Goal: Transaction & Acquisition: Purchase product/service

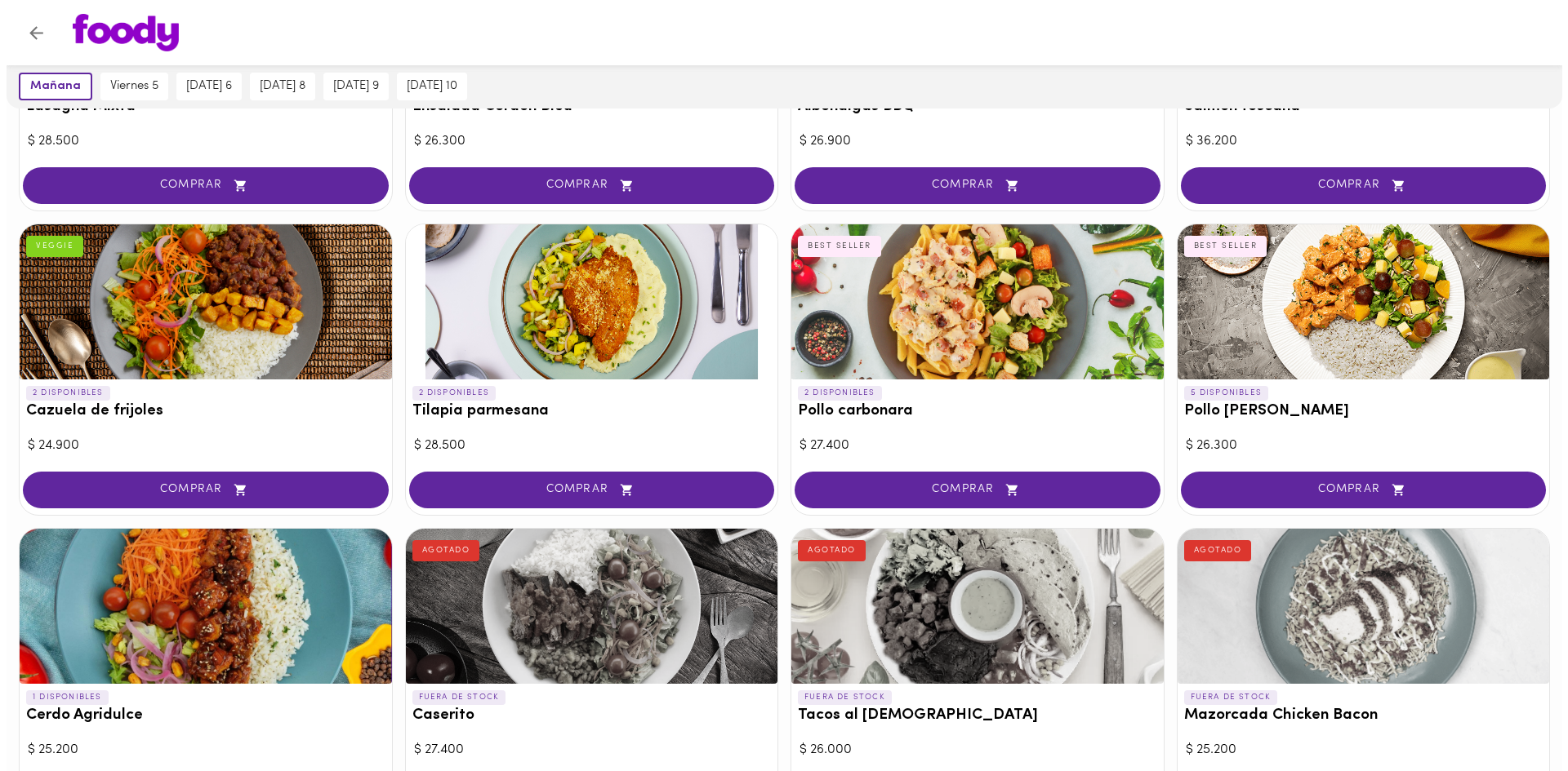
scroll to position [1264, 0]
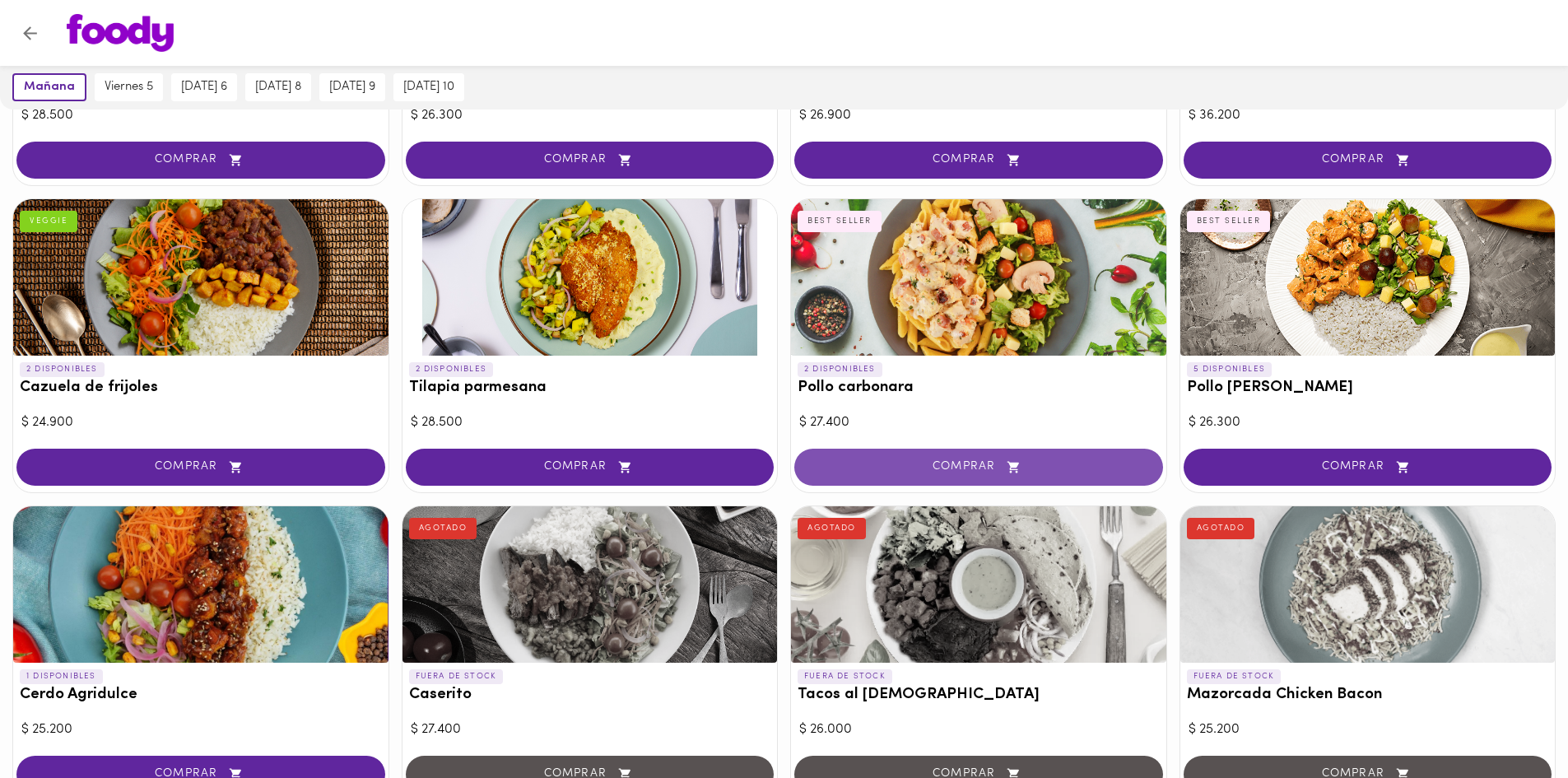
click at [949, 461] on span "COMPRAR" at bounding box center [979, 468] width 327 height 14
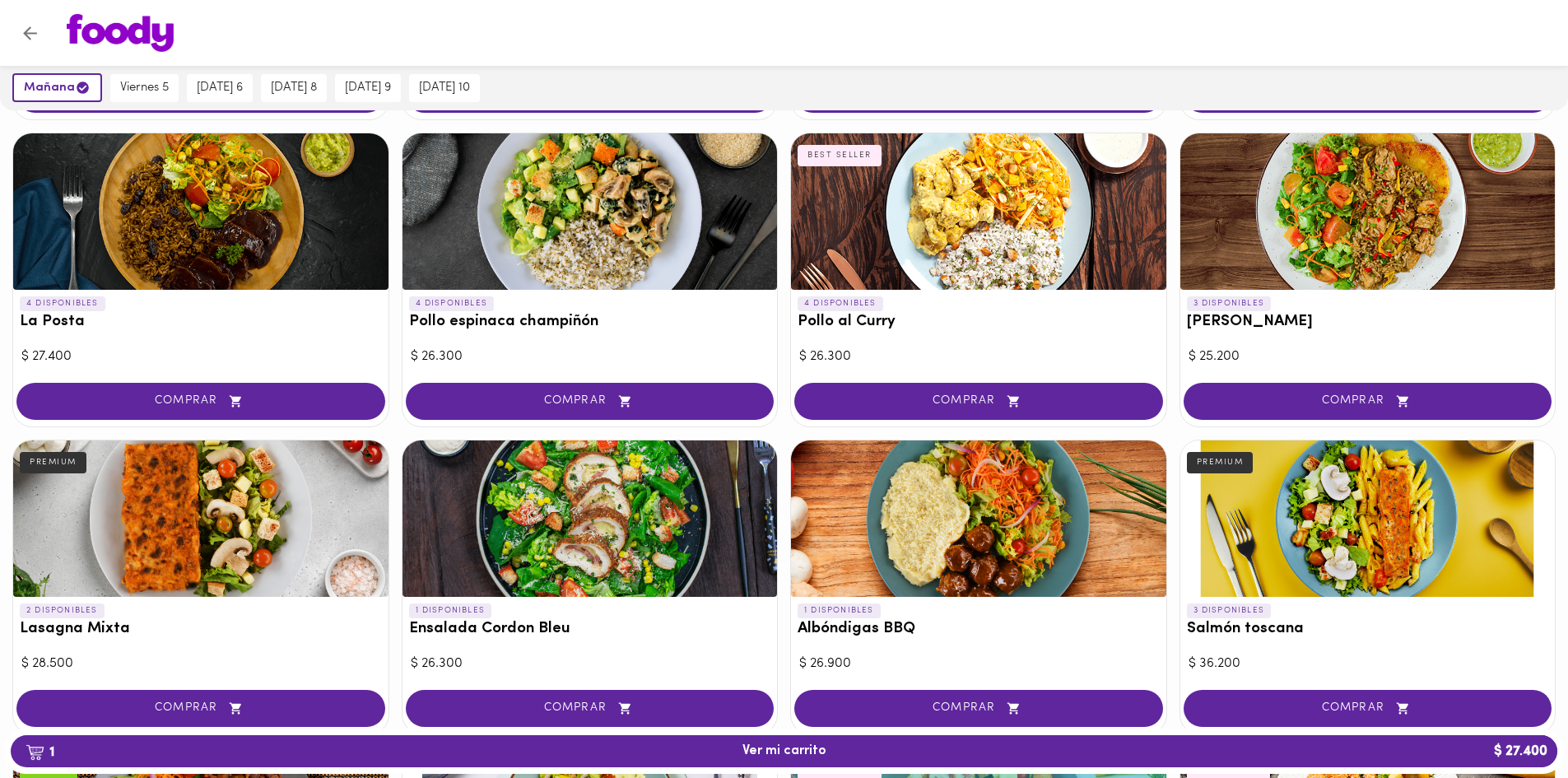
scroll to position [646, 0]
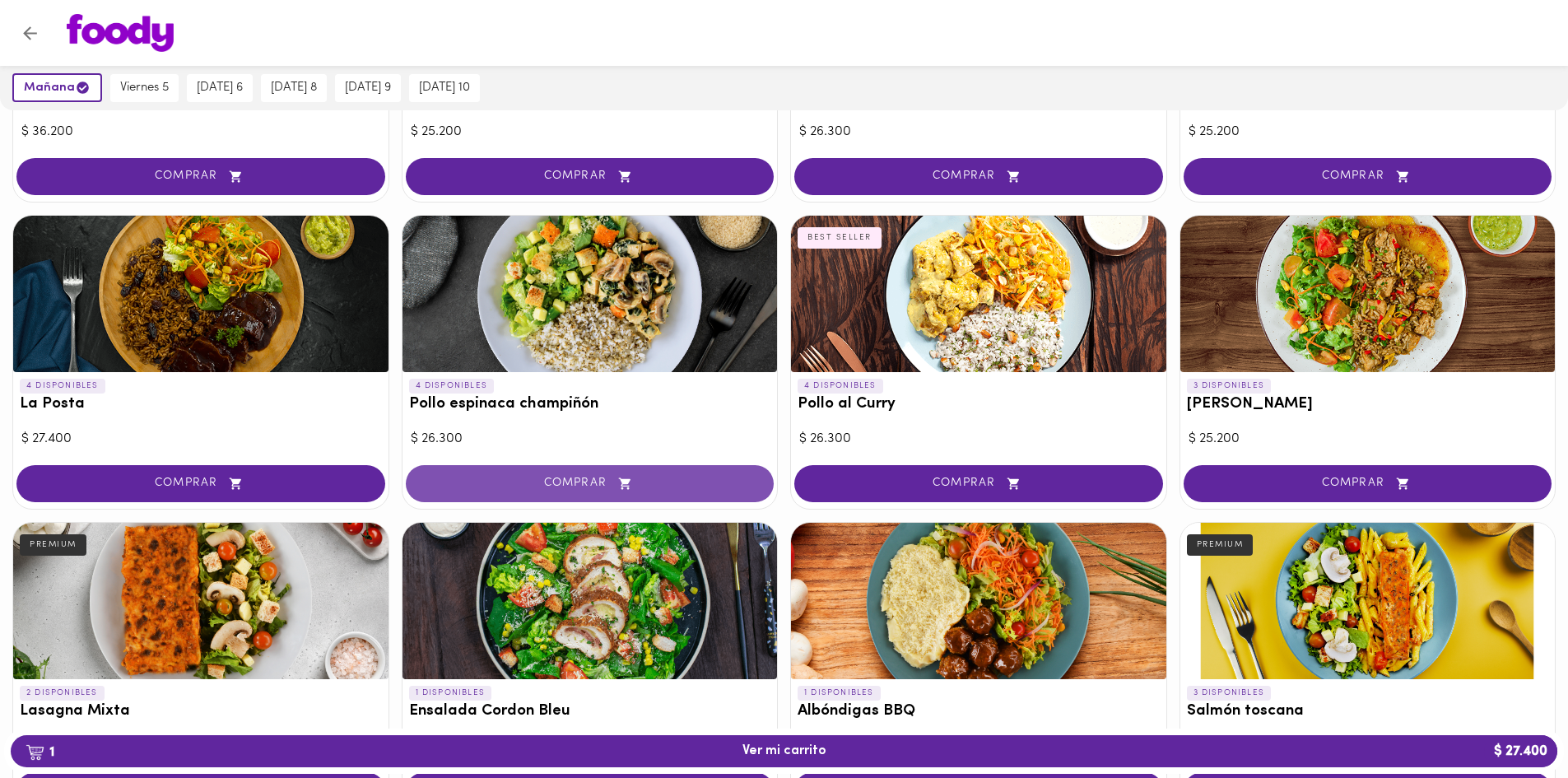
click at [588, 477] on span "COMPRAR" at bounding box center [589, 484] width 327 height 14
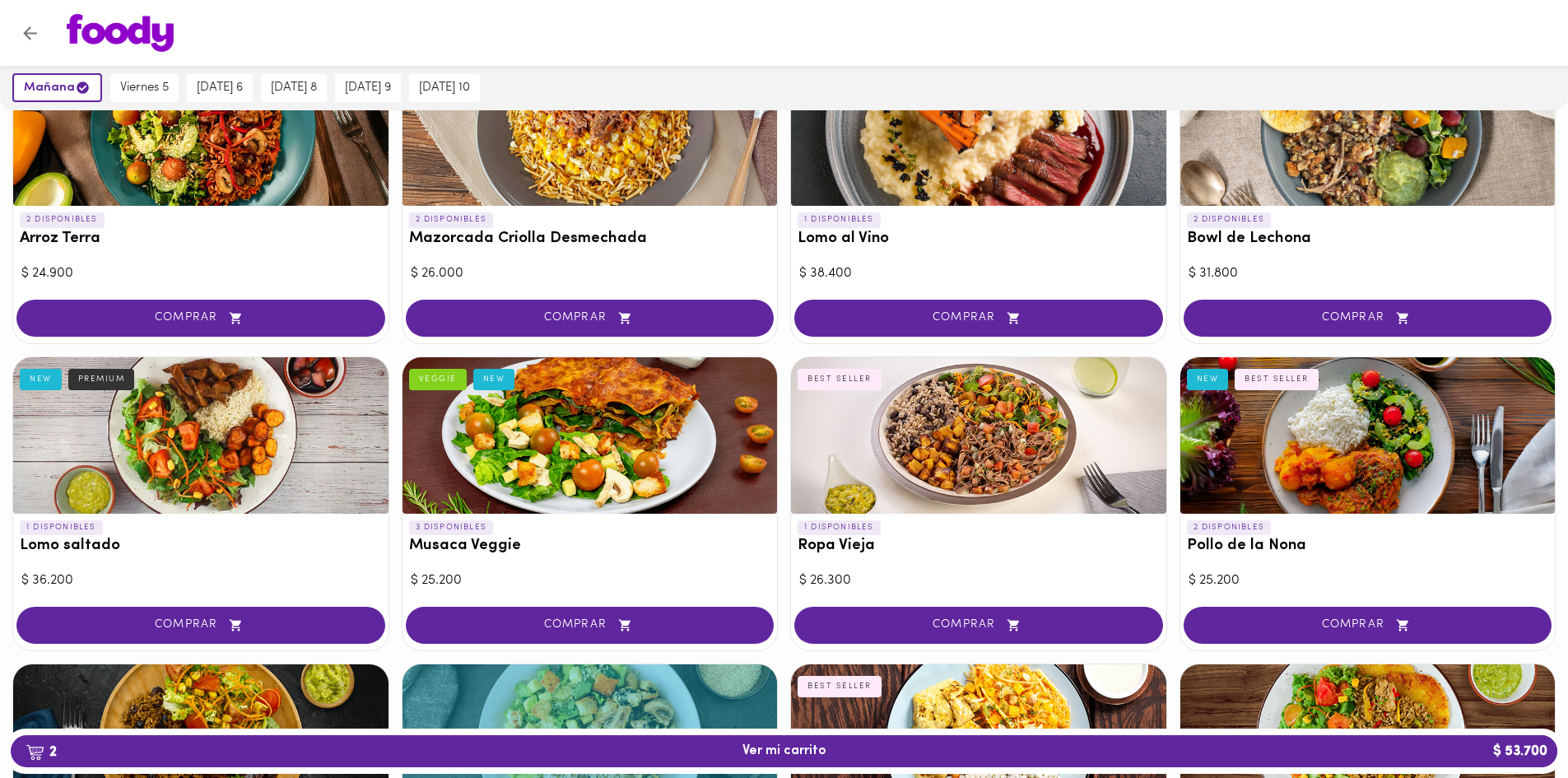
scroll to position [316, 0]
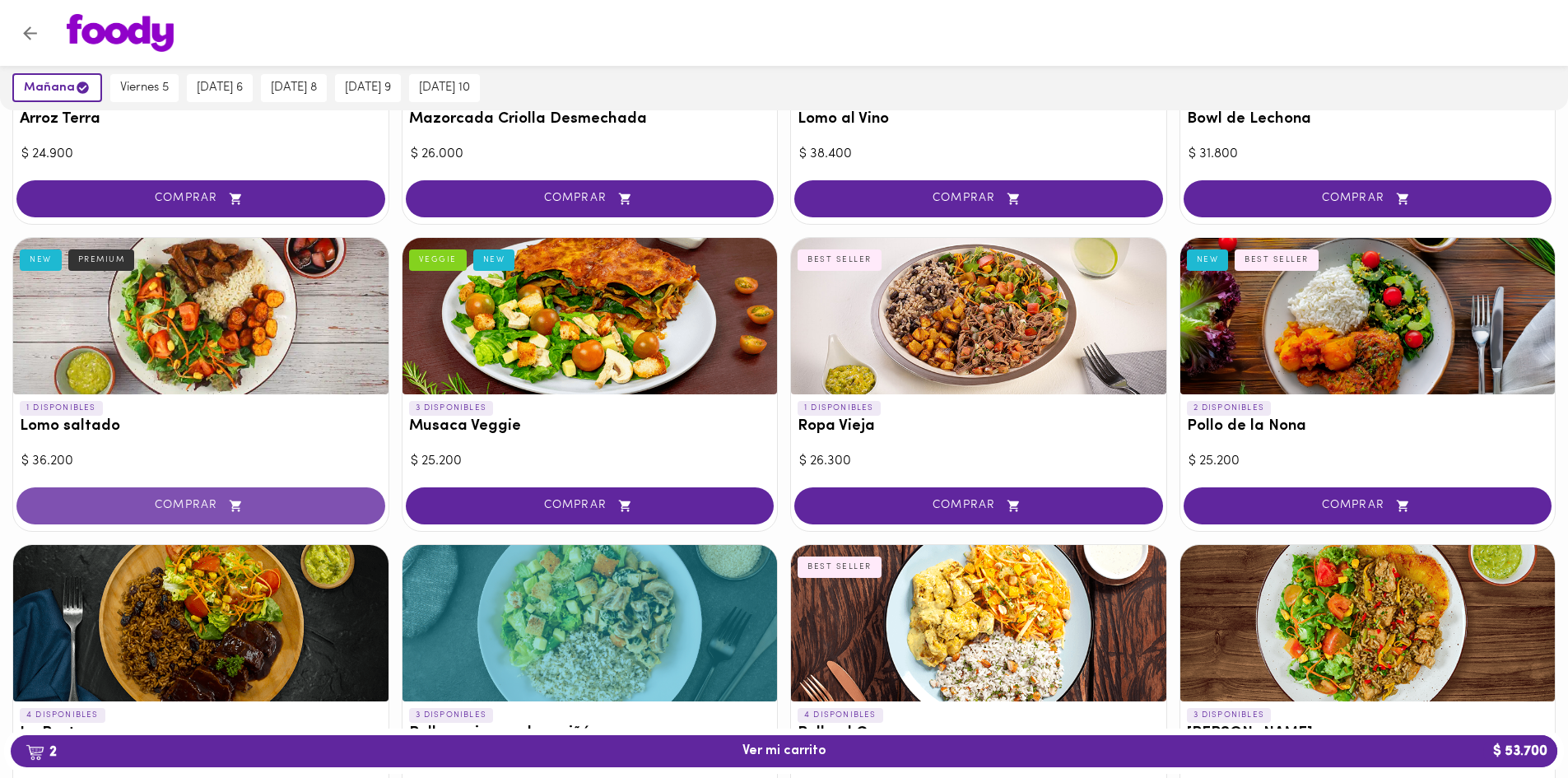
click at [210, 499] on span "COMPRAR" at bounding box center [200, 506] width 327 height 14
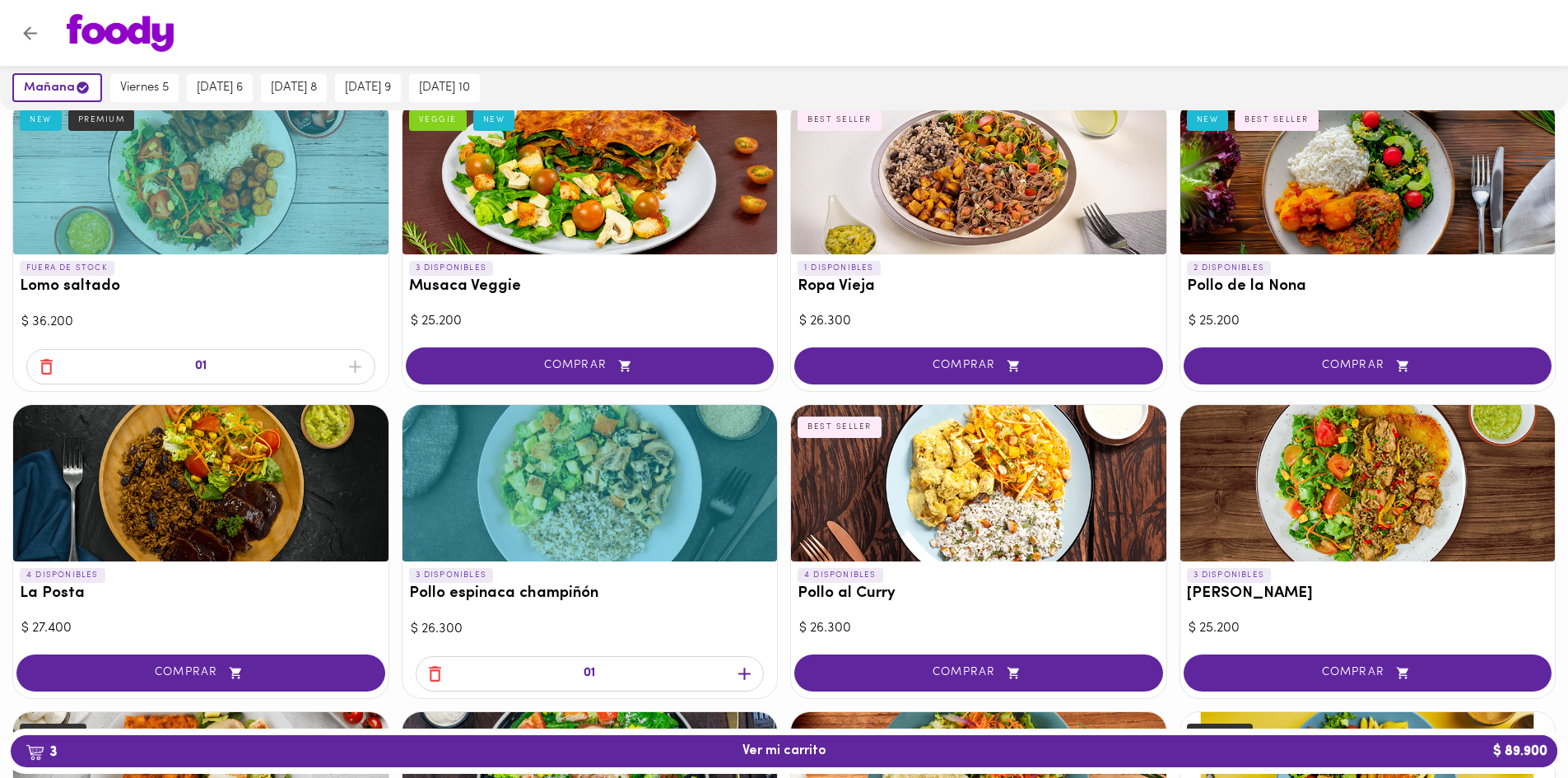
scroll to position [577, 0]
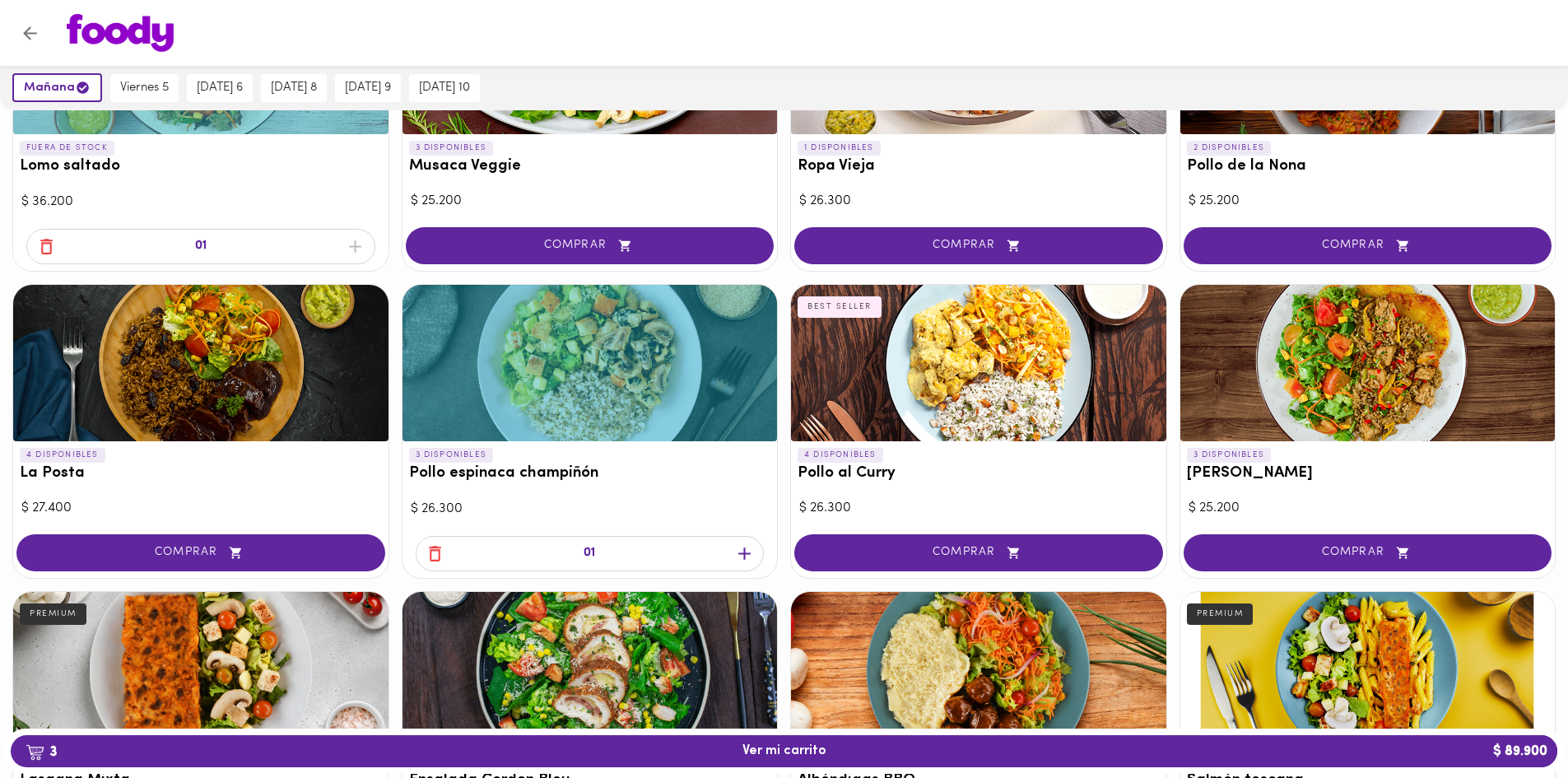
click at [436, 553] on icon "button" at bounding box center [435, 554] width 21 height 21
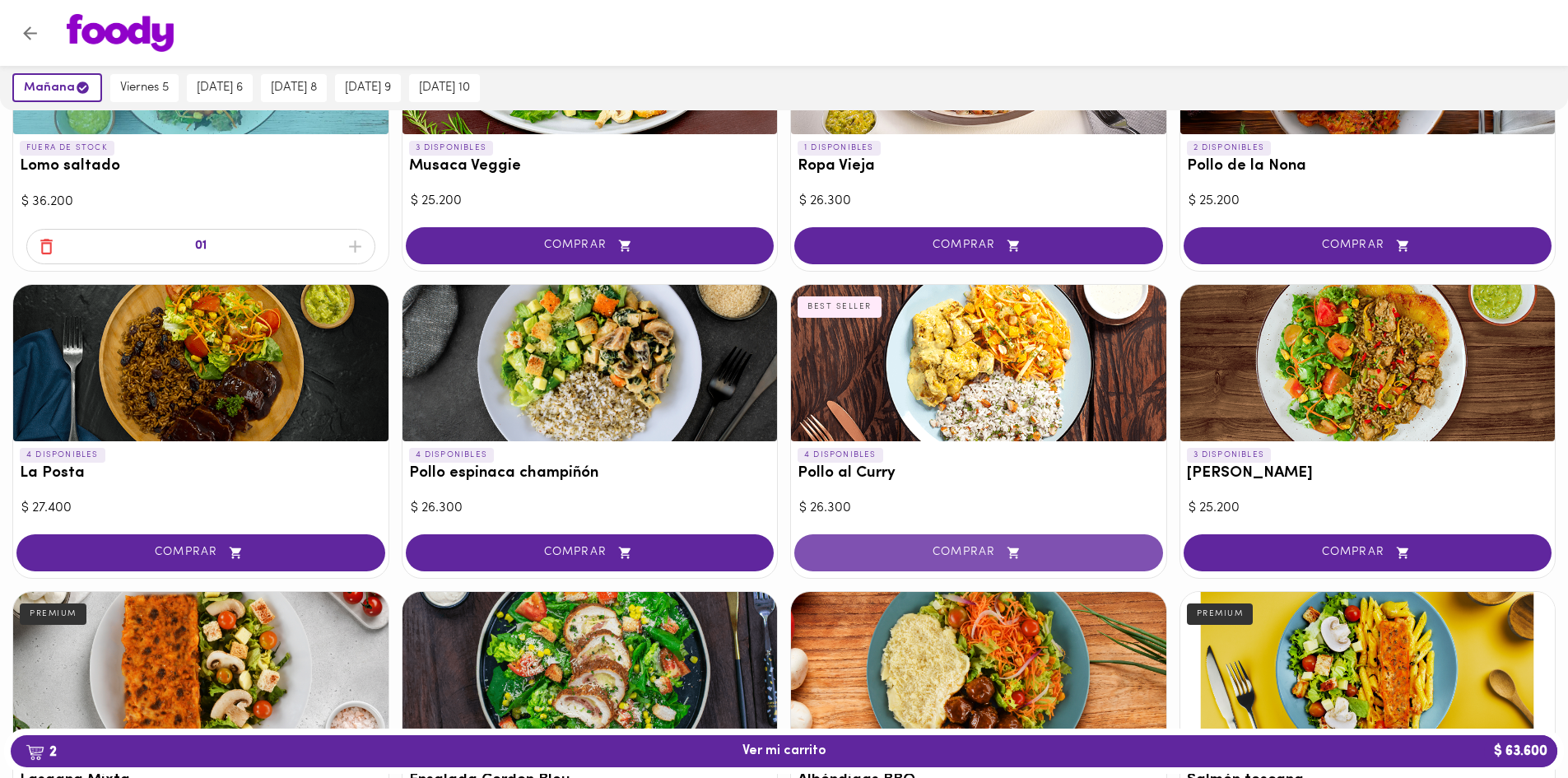
click at [945, 543] on button "COMPRAR" at bounding box center [979, 553] width 369 height 37
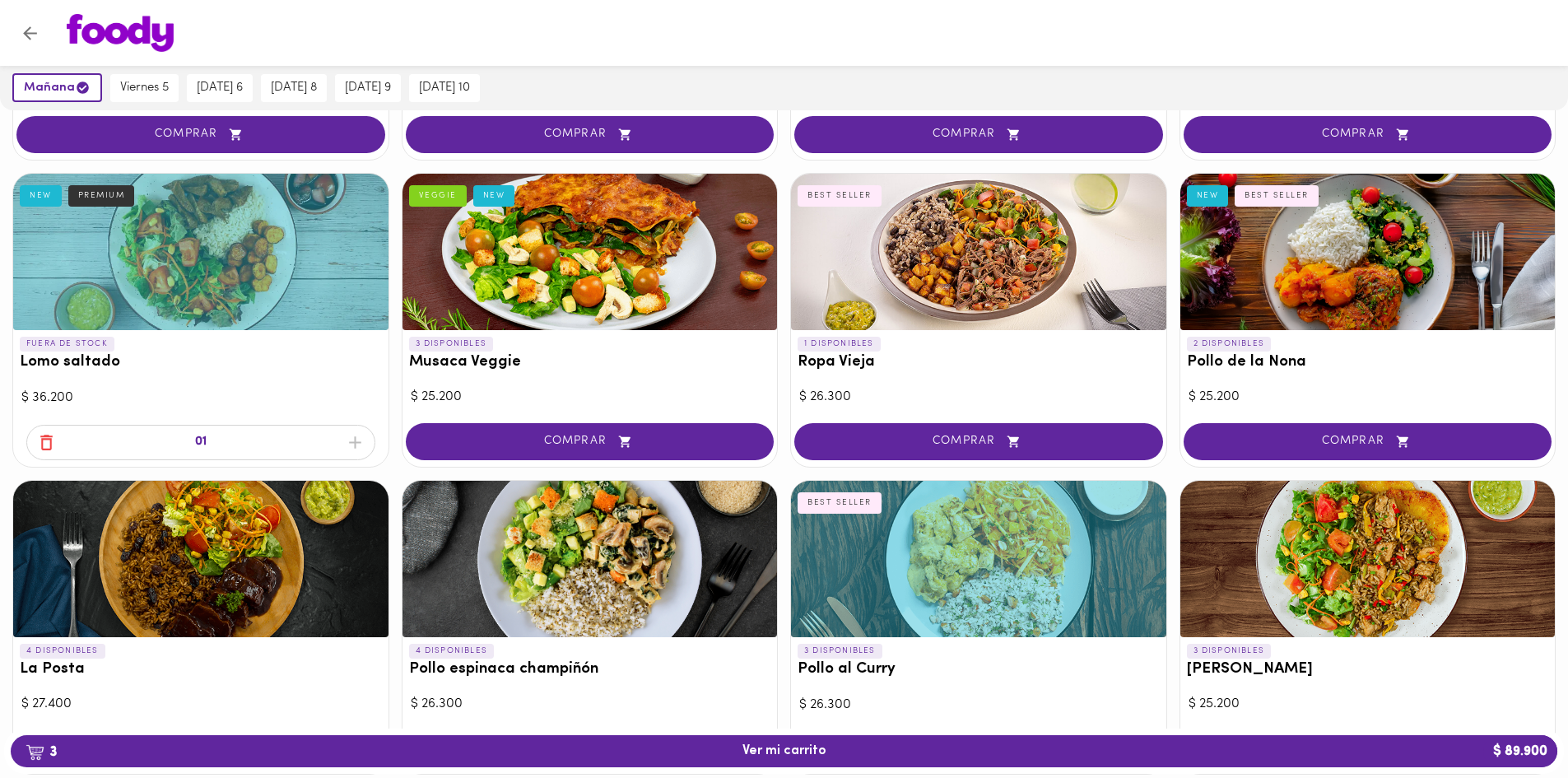
scroll to position [412, 0]
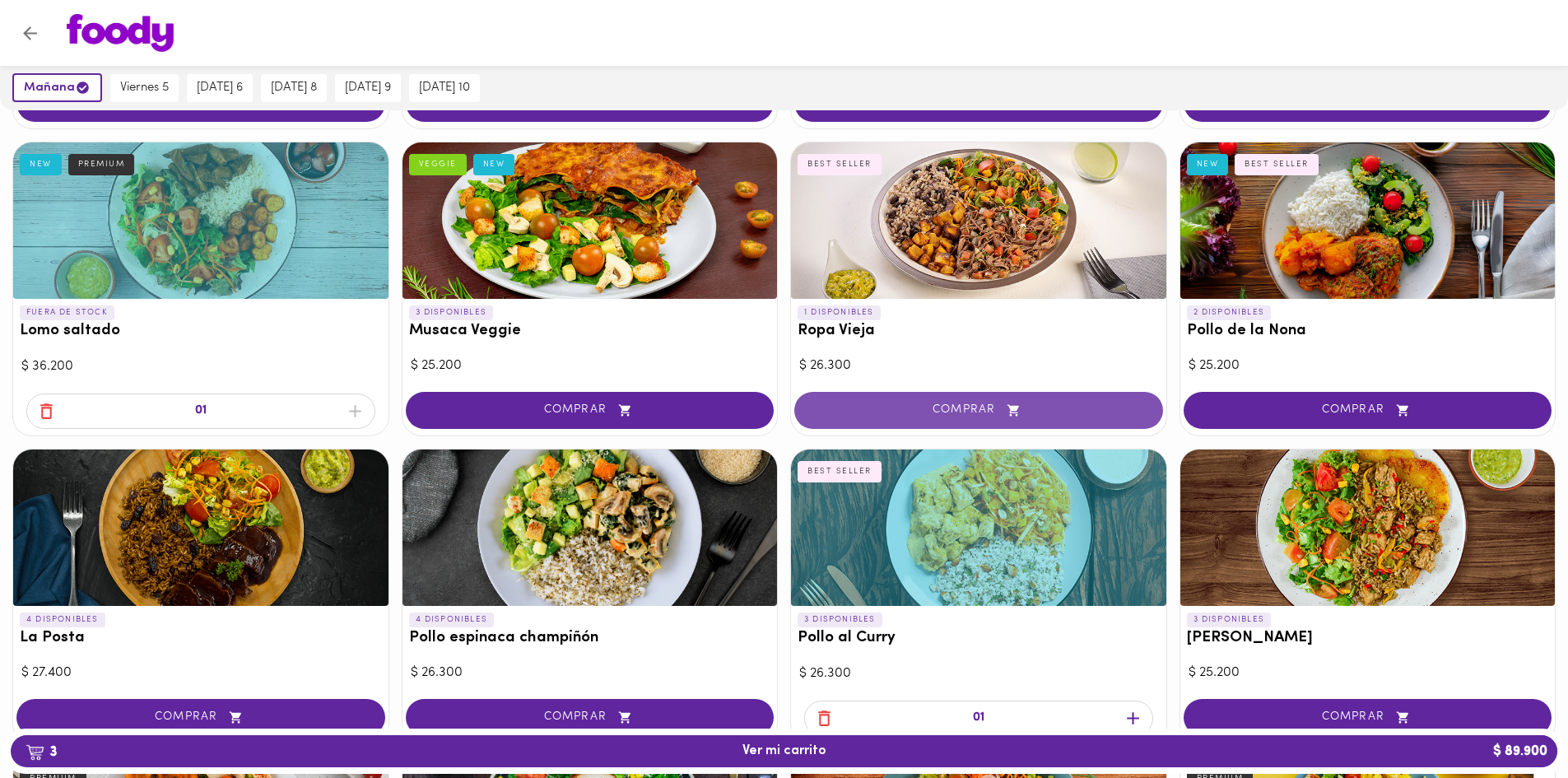
click at [979, 412] on span "COMPRAR" at bounding box center [979, 411] width 327 height 14
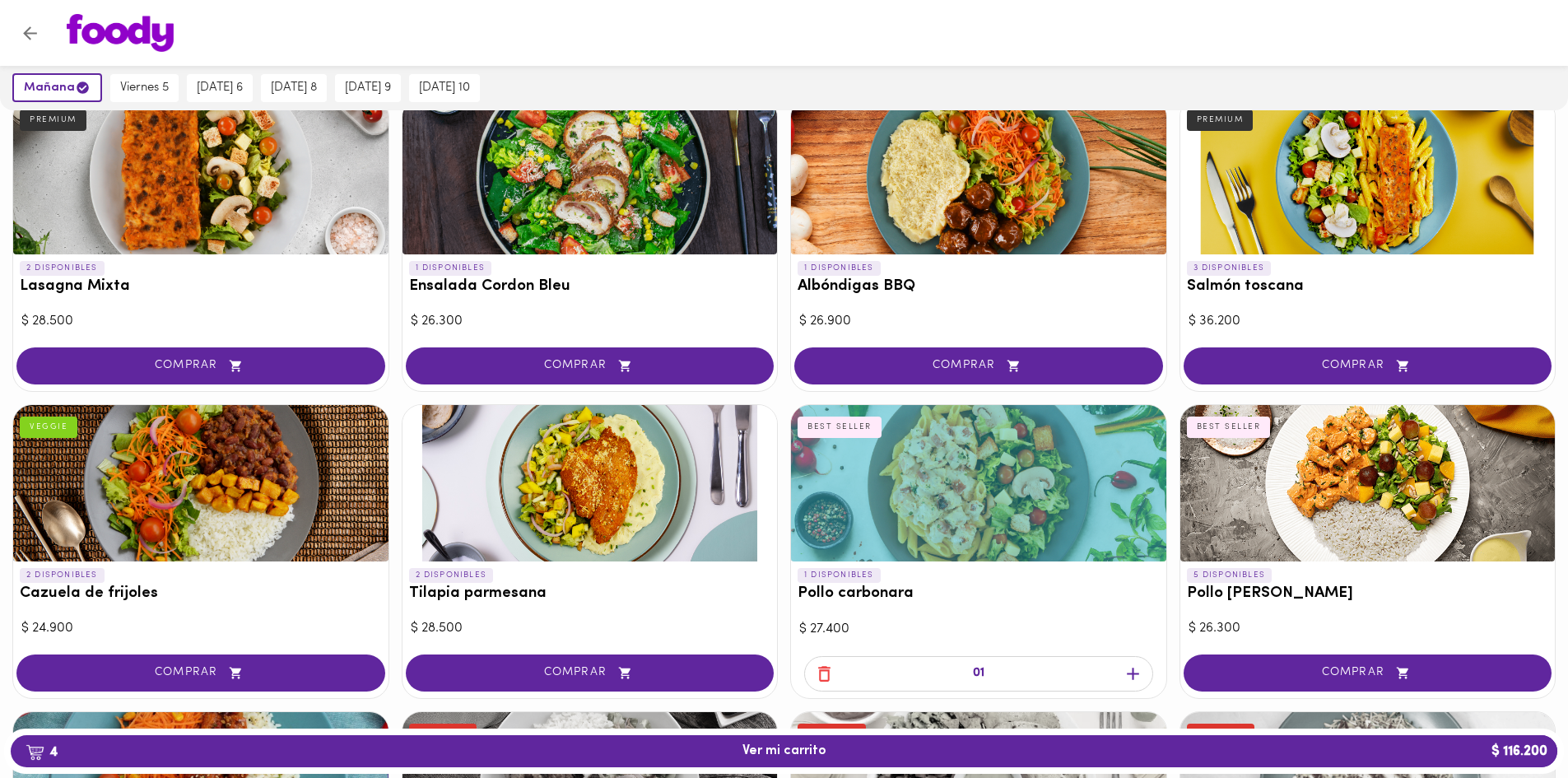
scroll to position [1153, 0]
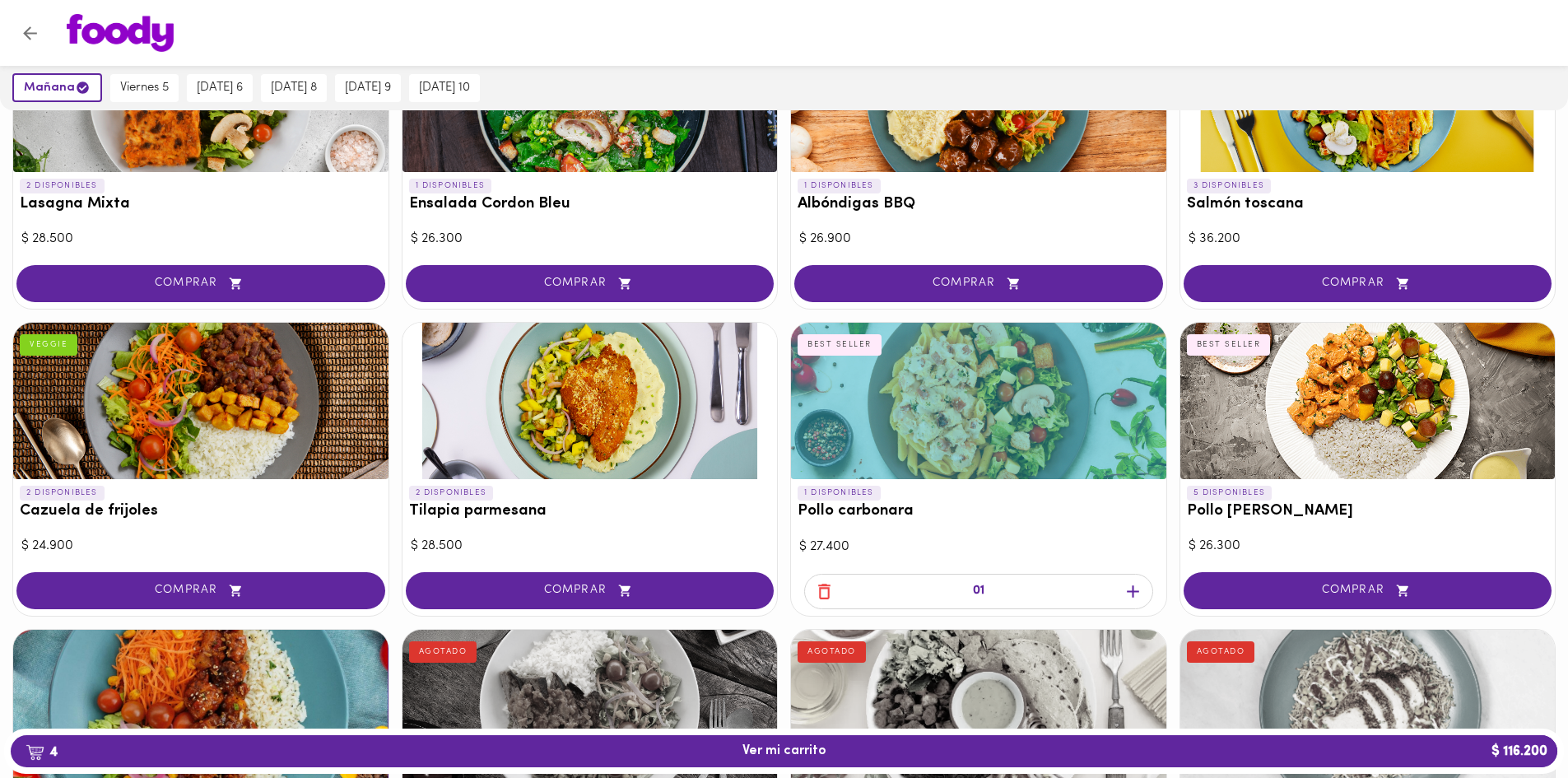
click at [829, 597] on icon "button" at bounding box center [825, 591] width 21 height 21
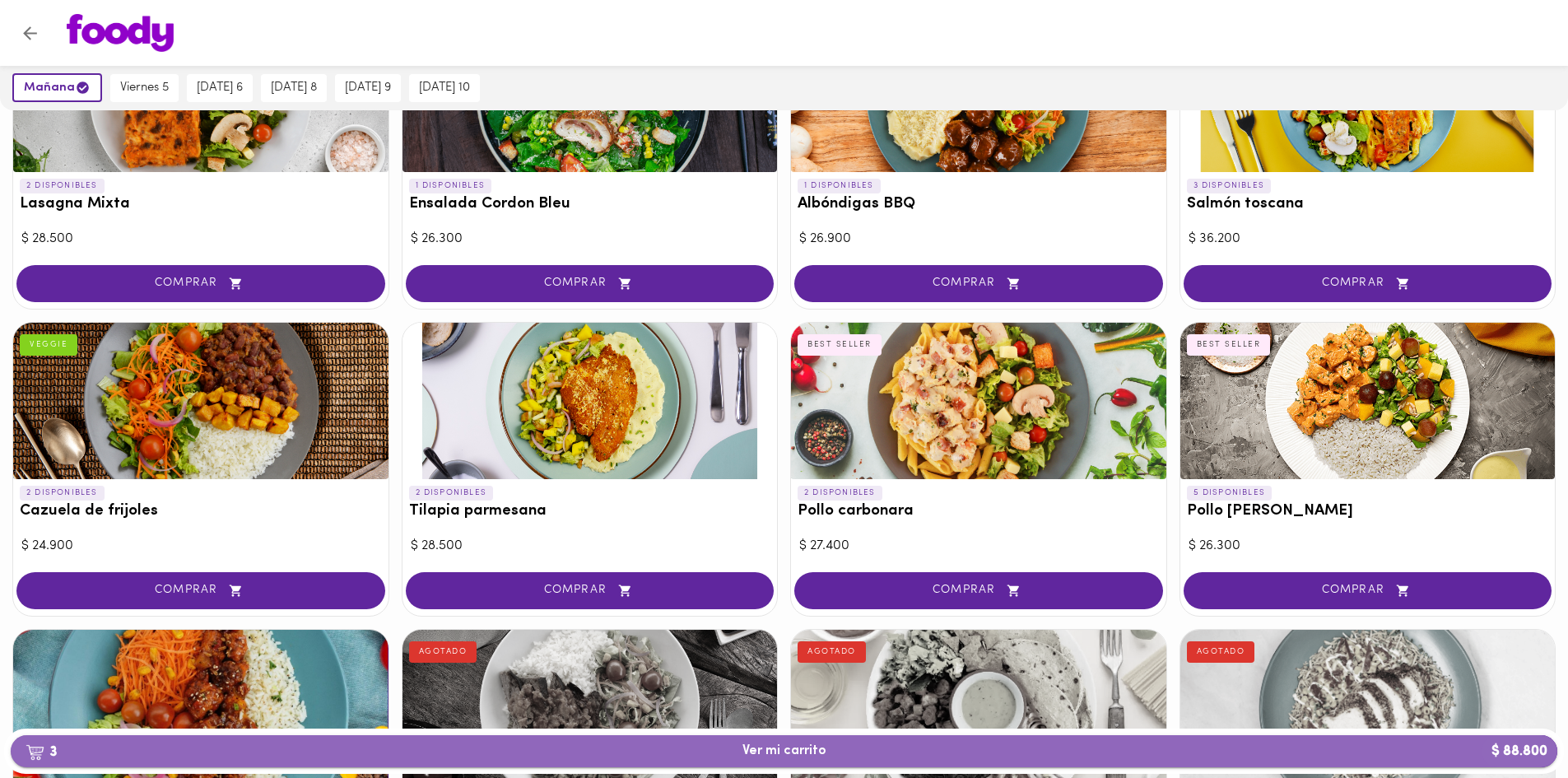
click at [804, 749] on span "3 Ver mi carrito $ 88.800" at bounding box center [784, 751] width 84 height 15
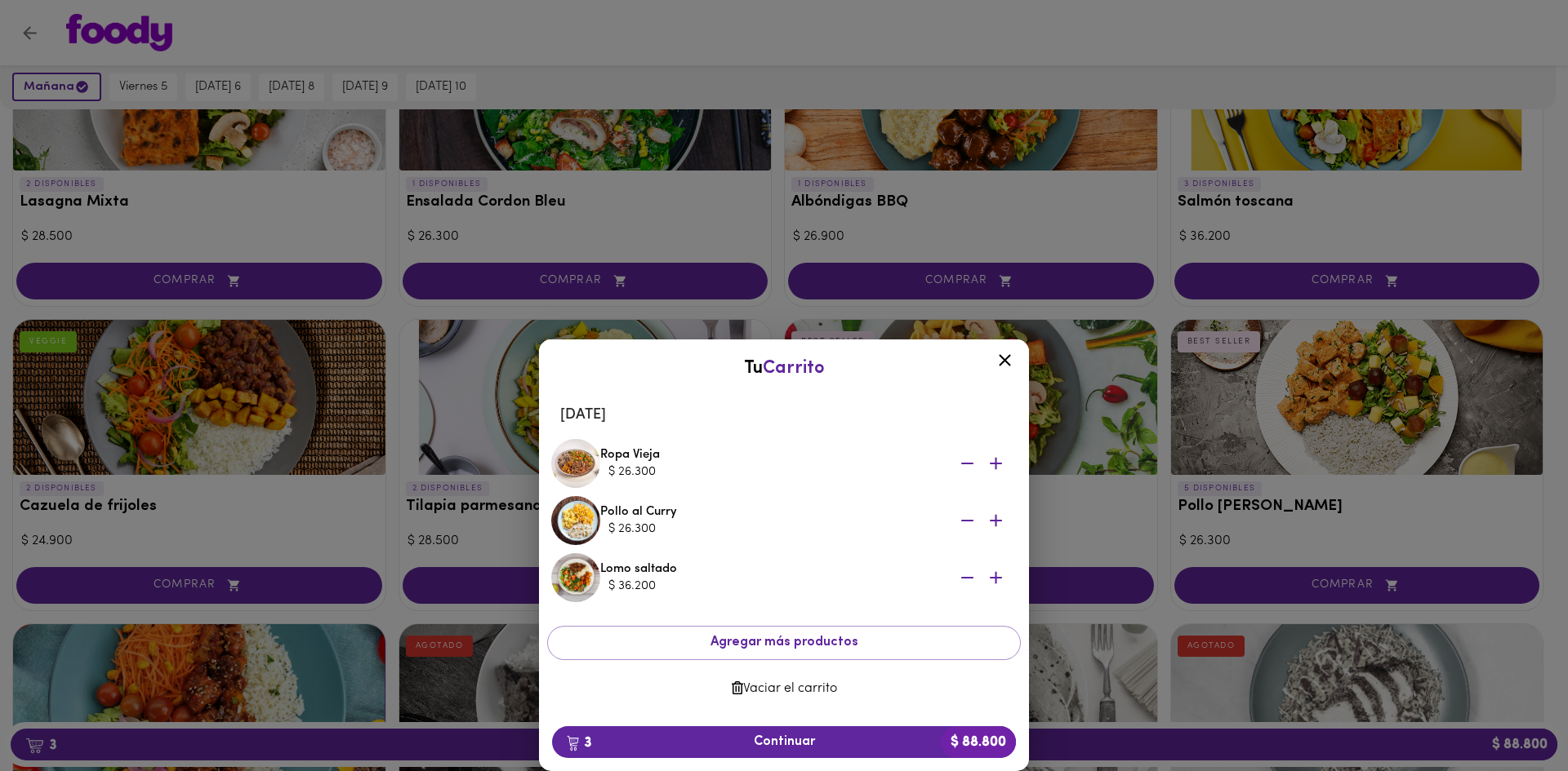
click at [1009, 354] on icon at bounding box center [1005, 360] width 20 height 20
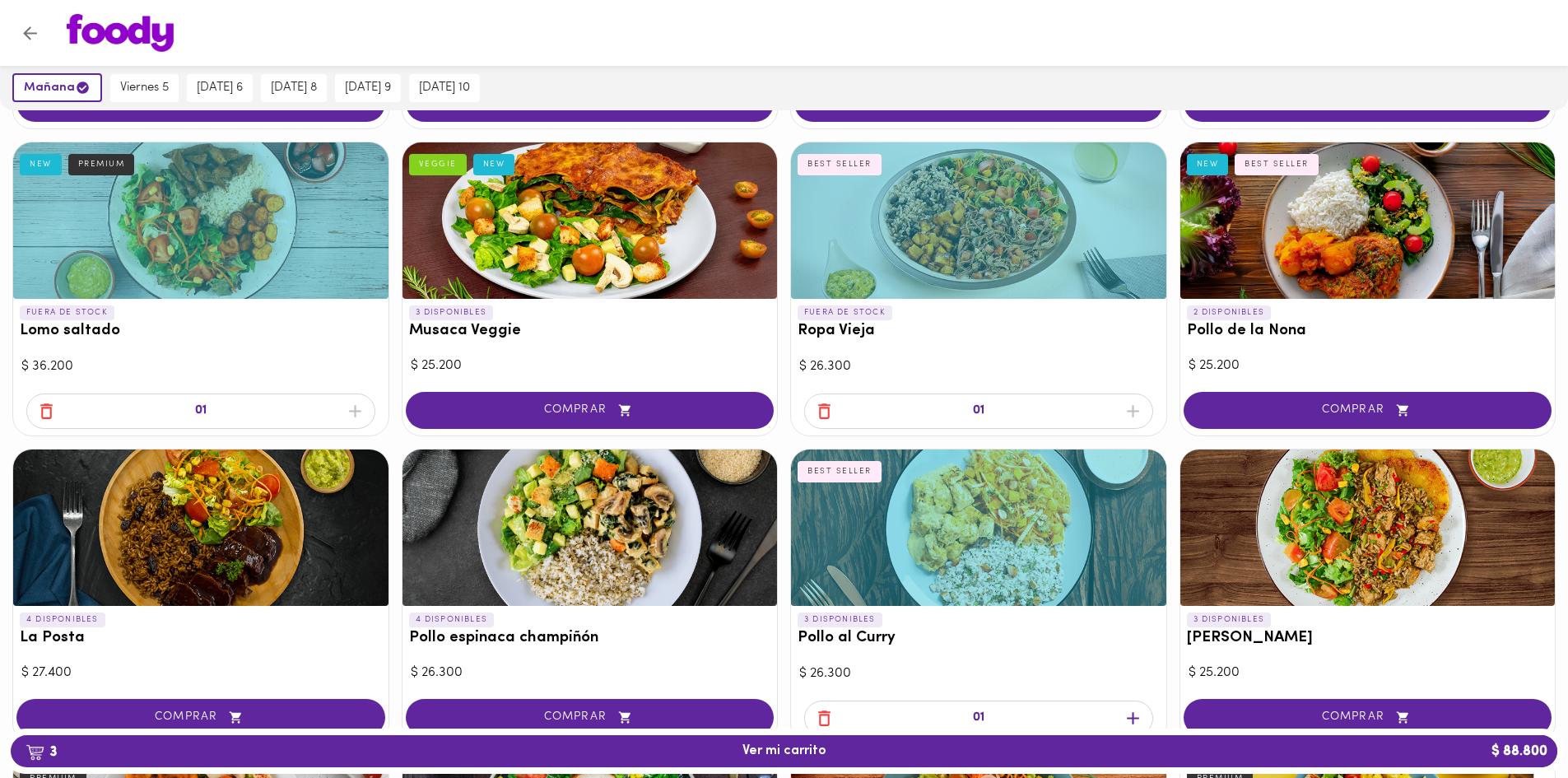
scroll to position [83, 0]
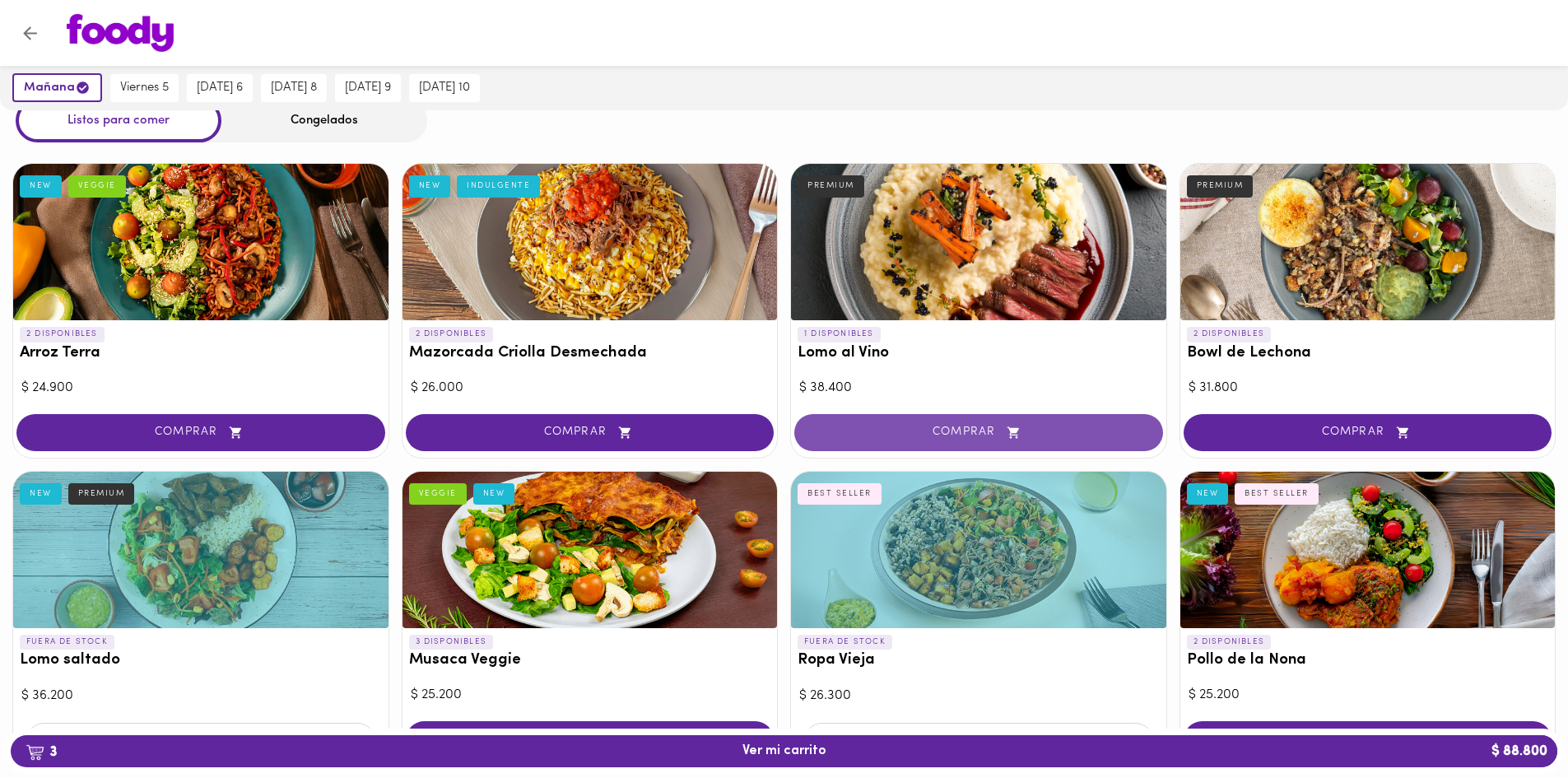
click at [992, 426] on span "COMPRAR" at bounding box center [979, 432] width 327 height 14
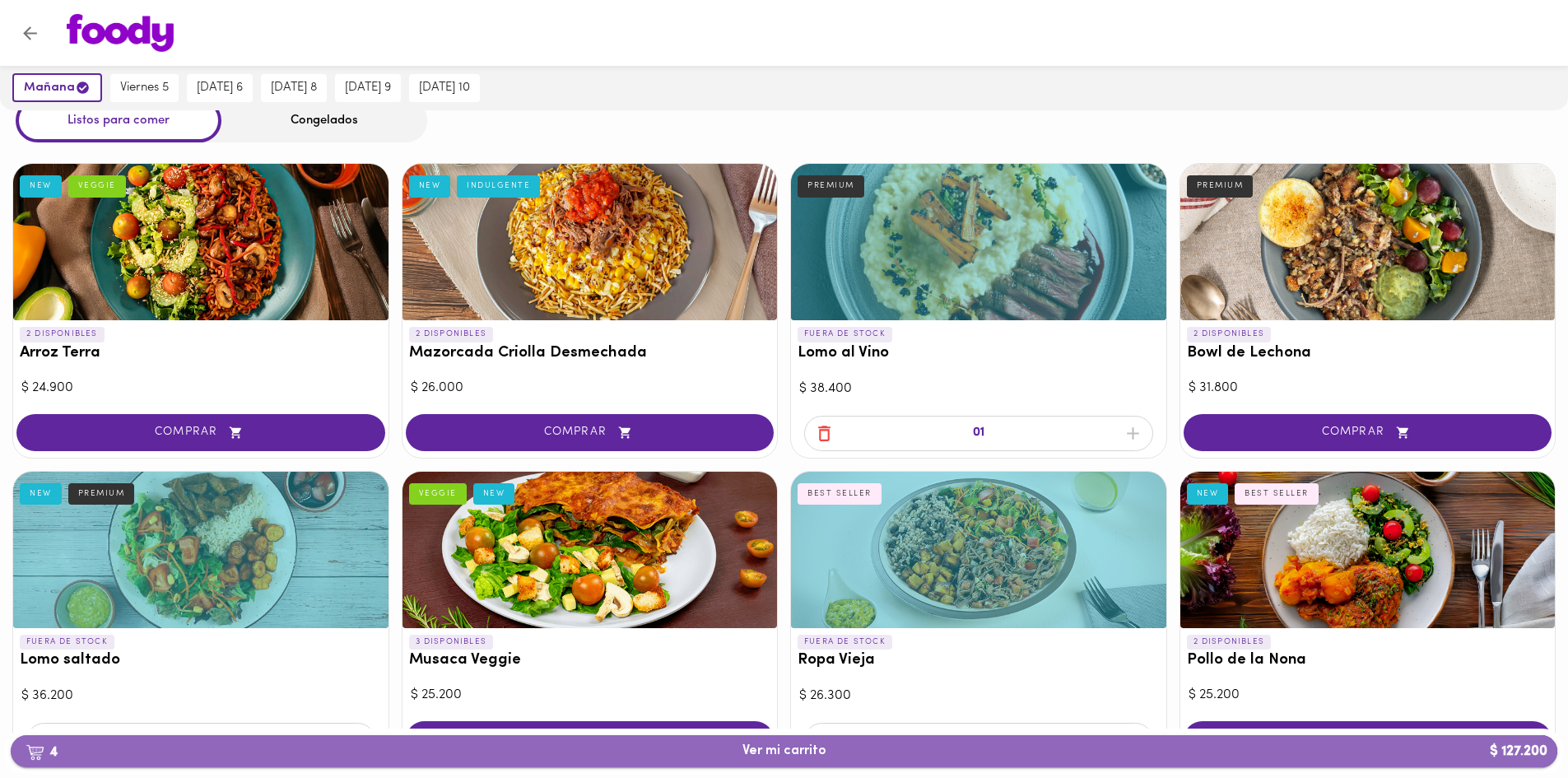
click at [772, 744] on span "4 Ver mi carrito $ 127.200" at bounding box center [784, 751] width 84 height 15
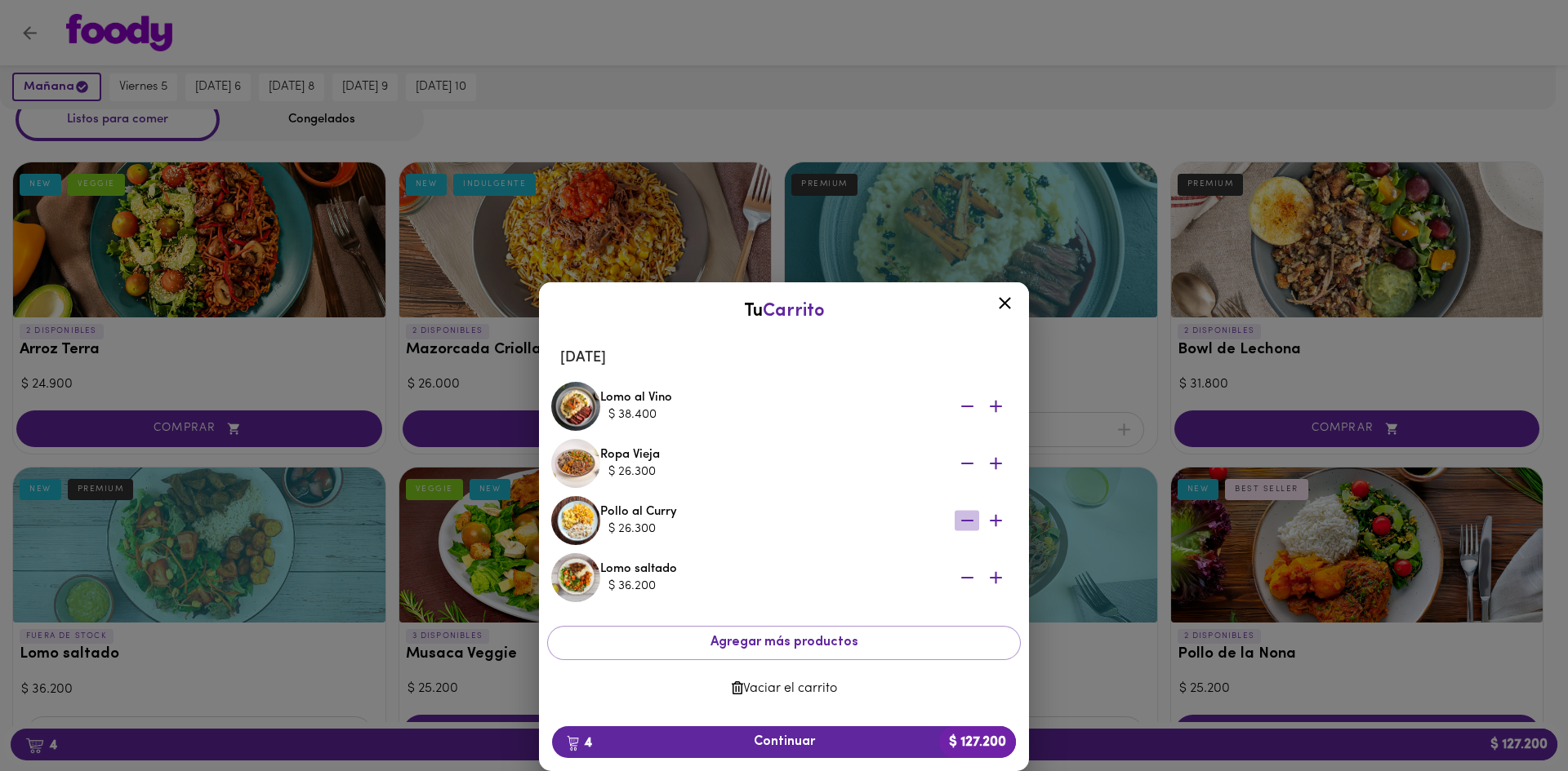
click at [964, 515] on icon "button" at bounding box center [967, 521] width 20 height 20
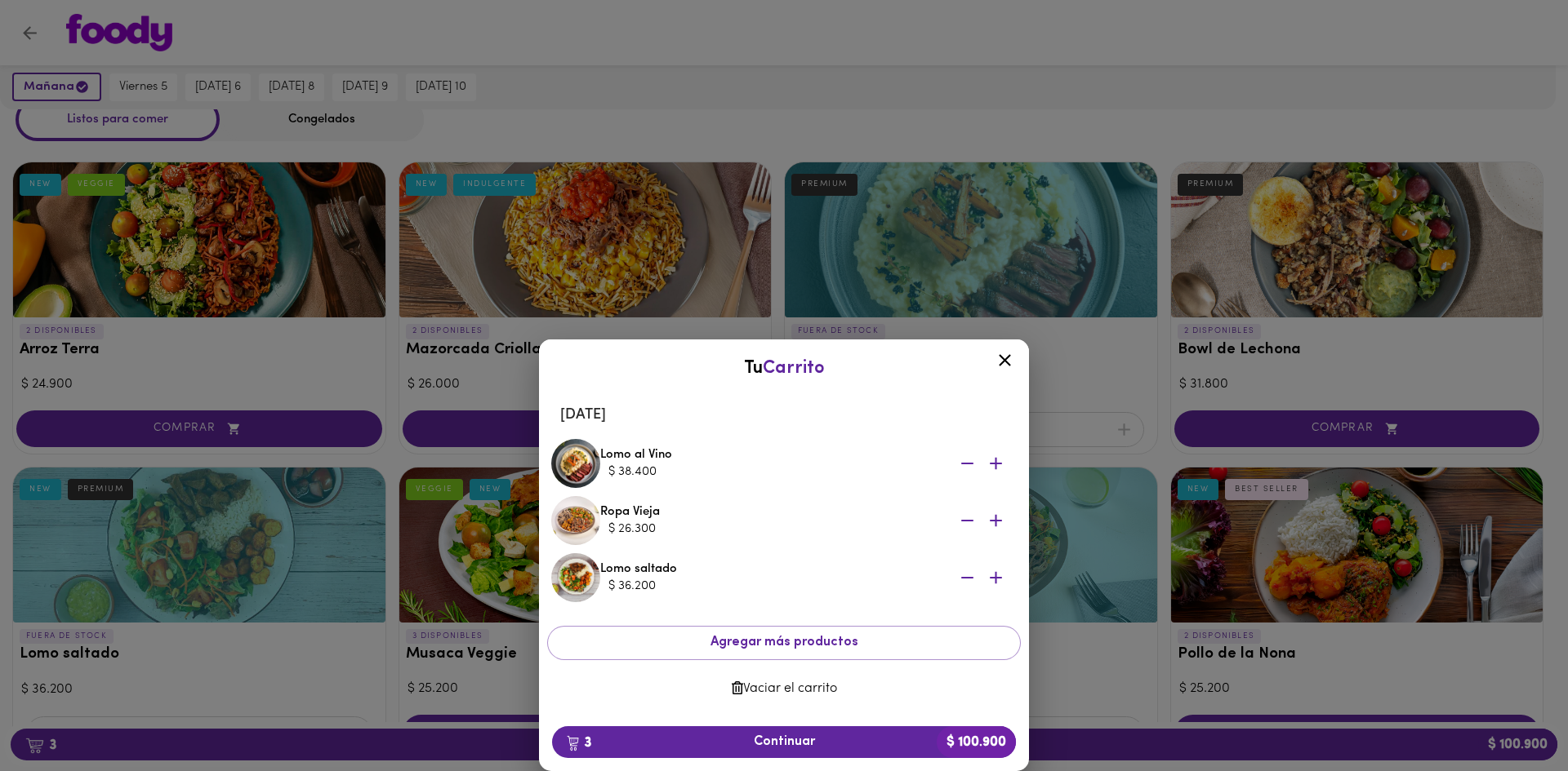
click at [1352, 537] on div "Tu Carrito [DATE] Lomo al Vino $ 38.400 Ropa Vieja $ 26.300 Lomo saltado $ 36.2…" at bounding box center [784, 443] width 1568 height 655
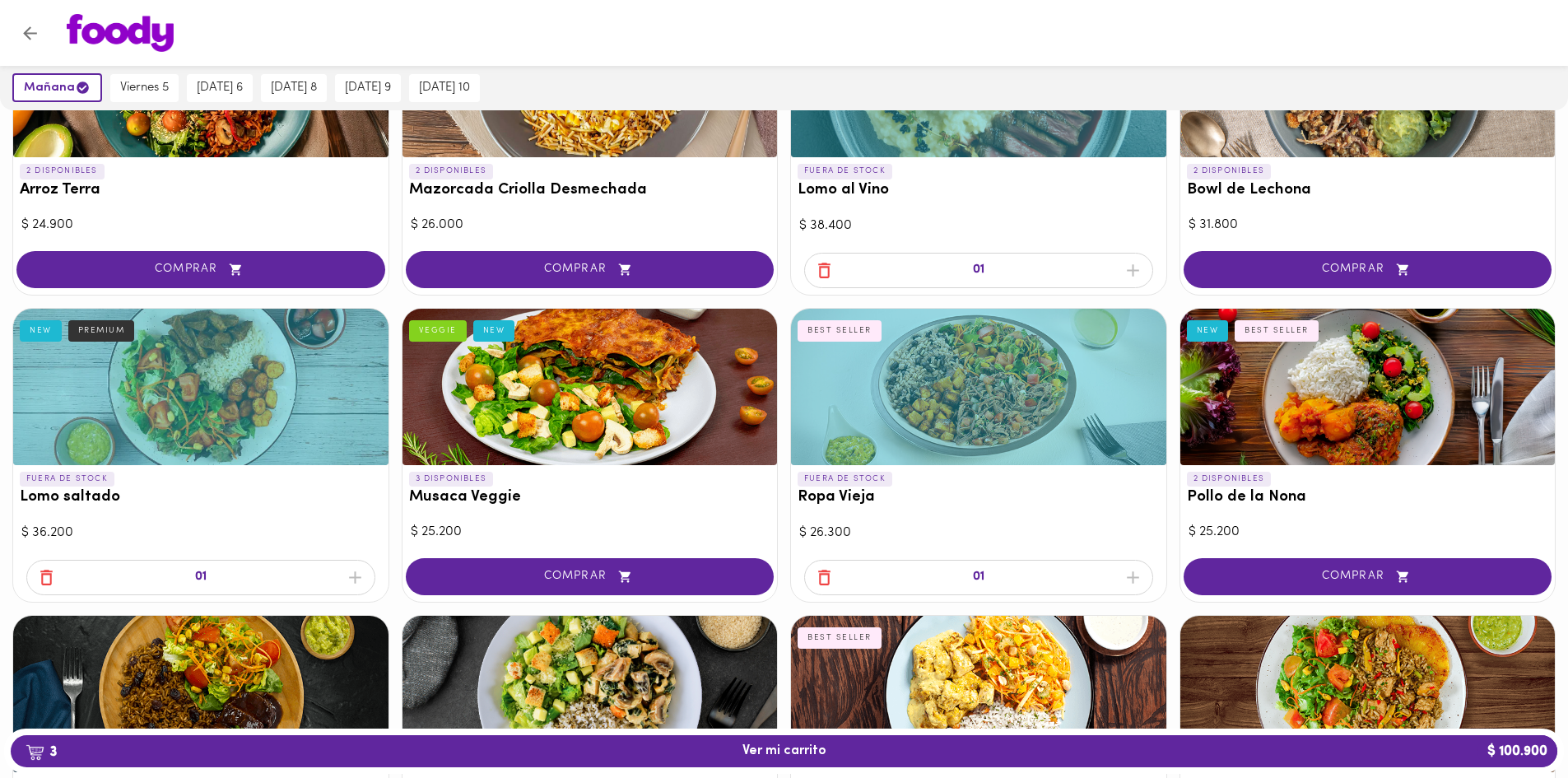
scroll to position [247, 0]
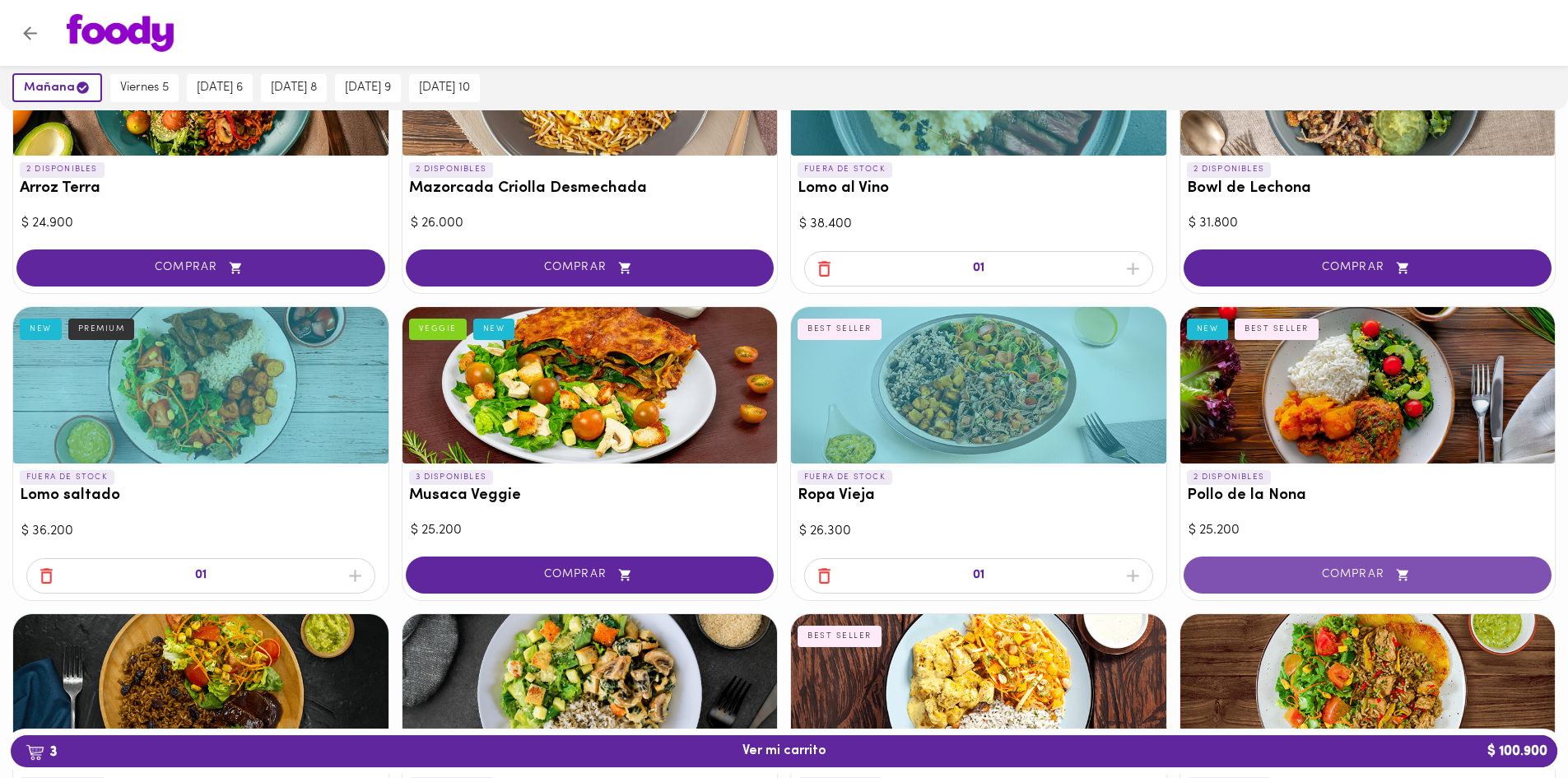
click at [1363, 566] on button "COMPRAR" at bounding box center [1368, 575] width 369 height 37
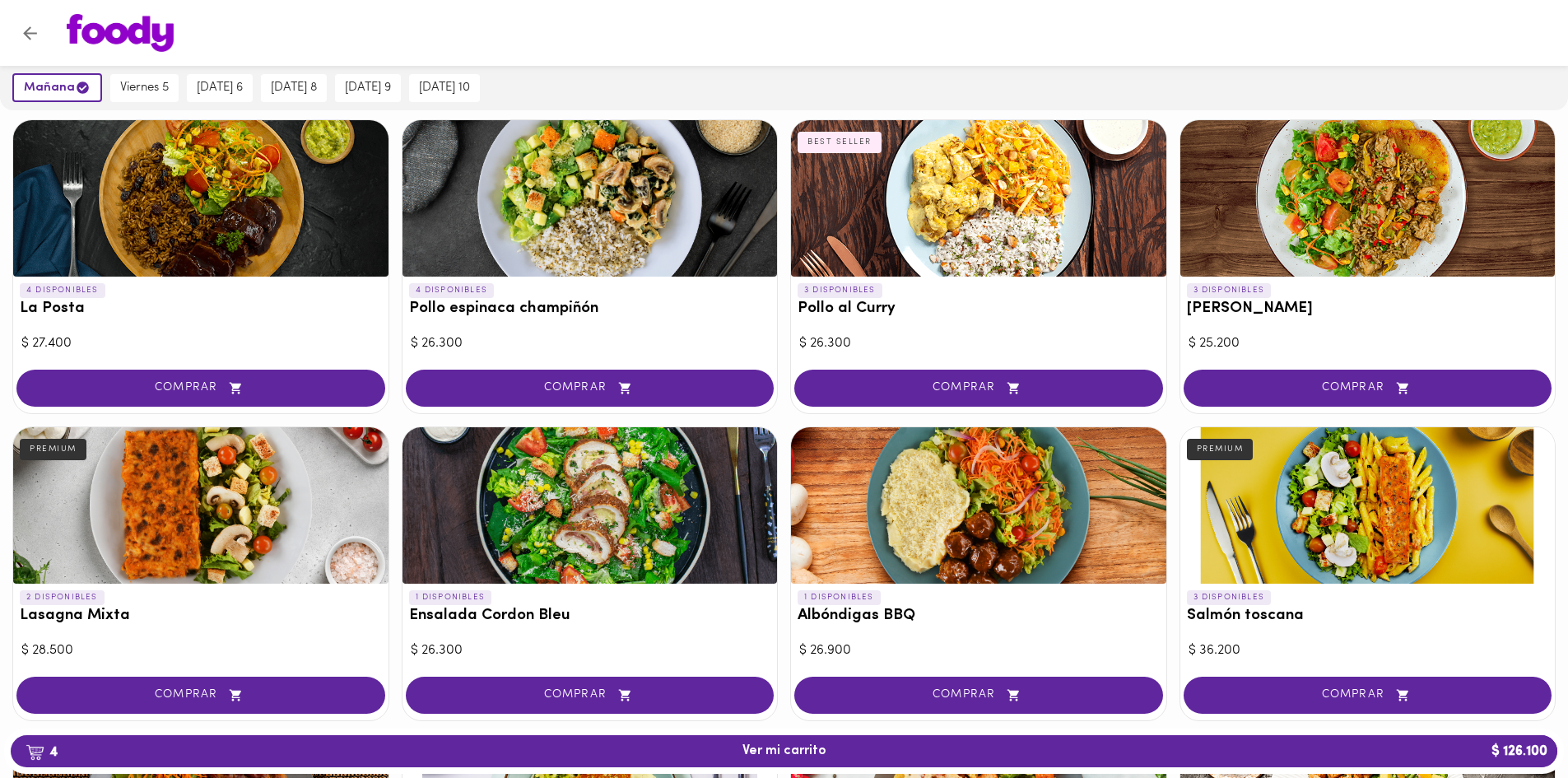
scroll to position [659, 0]
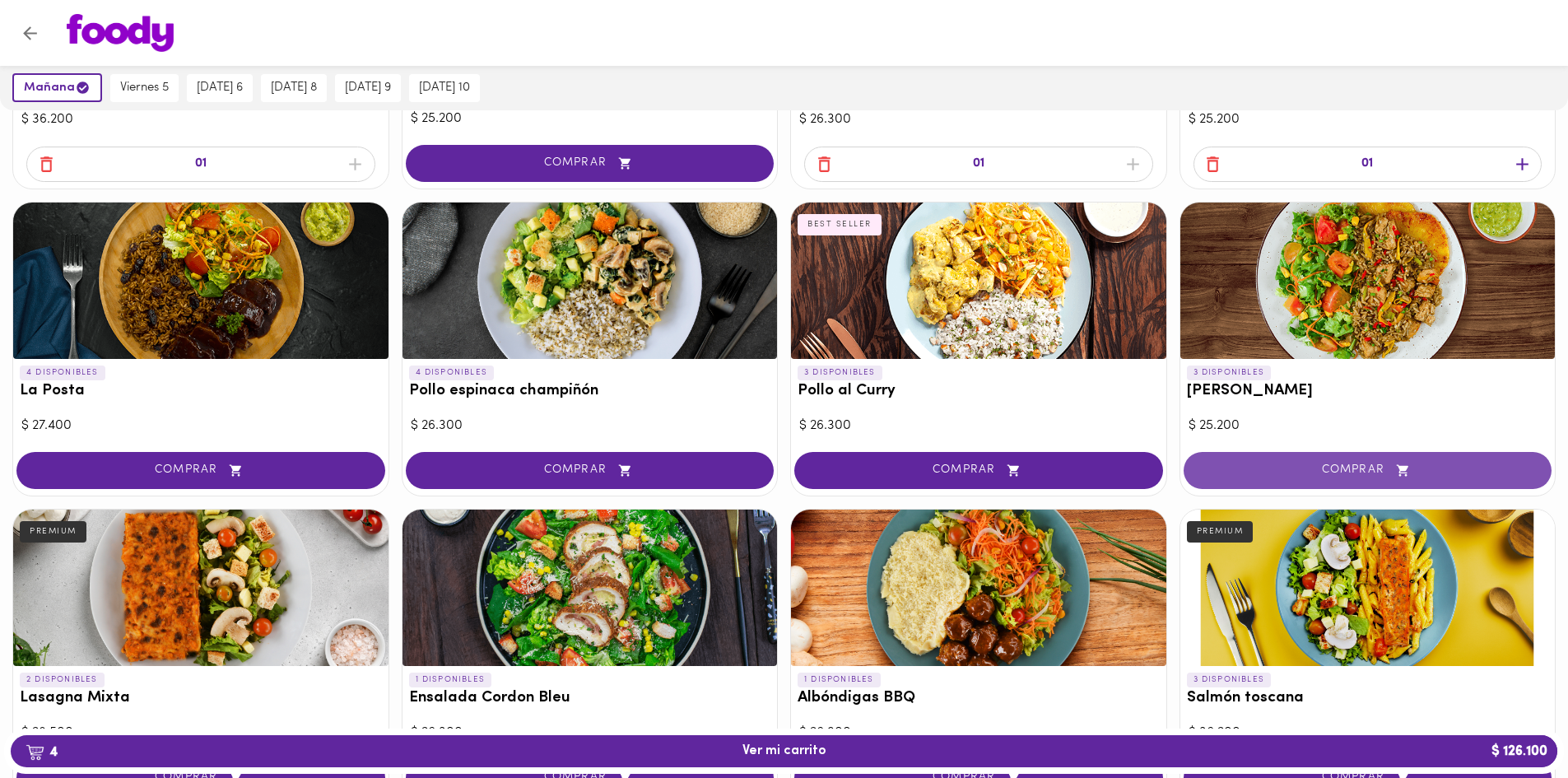
click at [1363, 469] on span "COMPRAR" at bounding box center [1368, 470] width 327 height 14
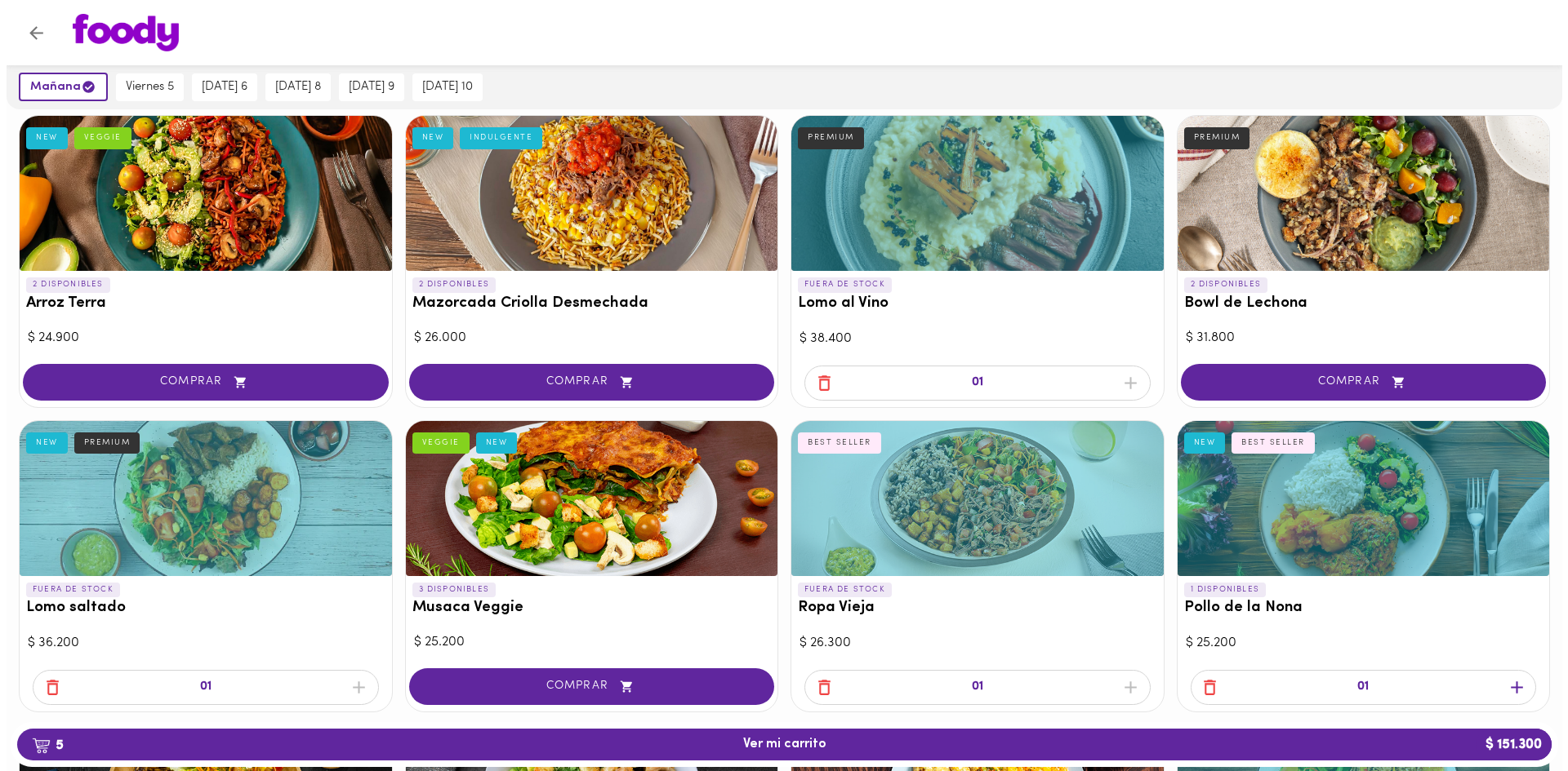
scroll to position [408, 0]
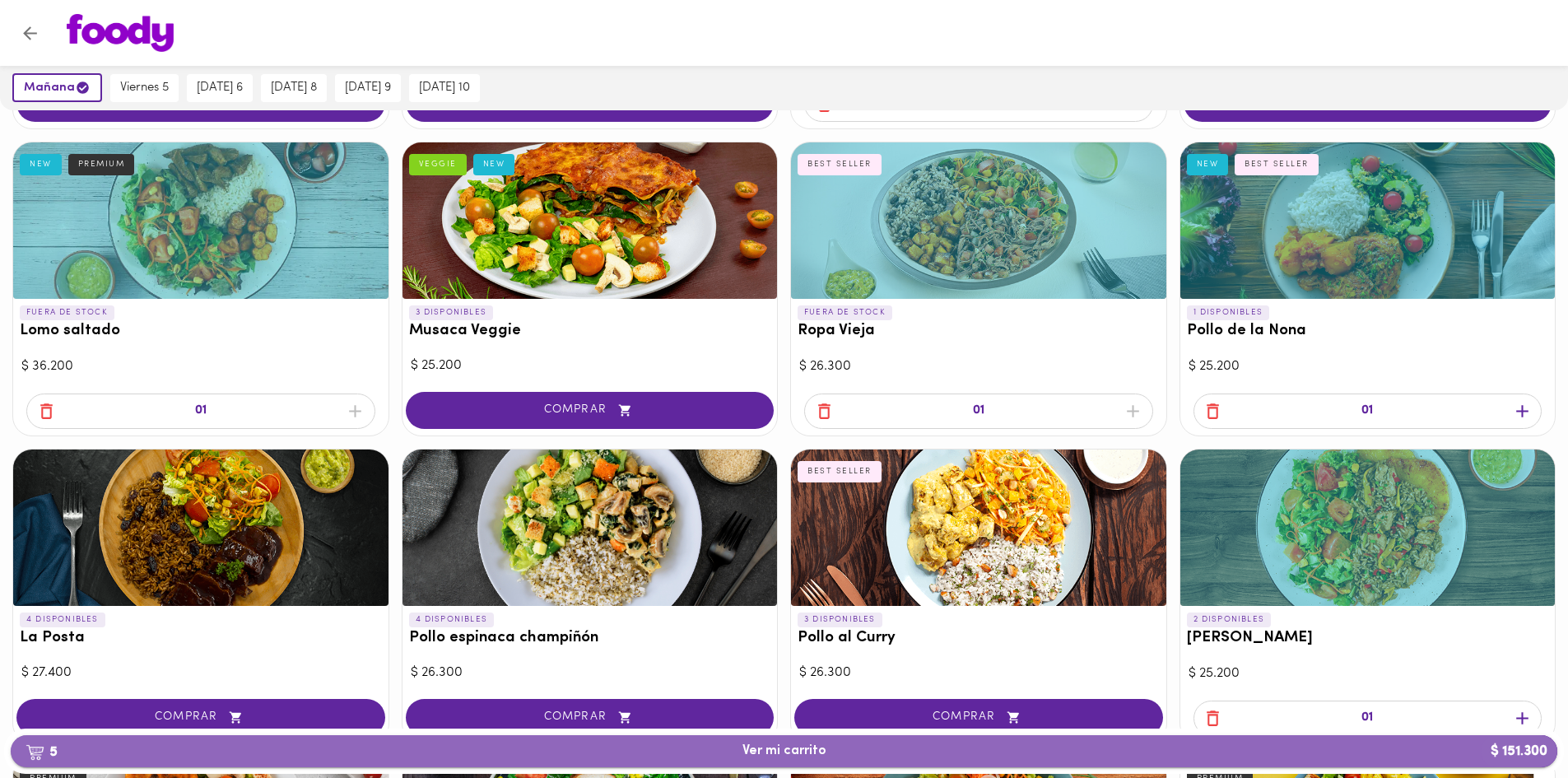
click at [776, 753] on span "5 Ver mi carrito $ 151.300" at bounding box center [784, 751] width 84 height 15
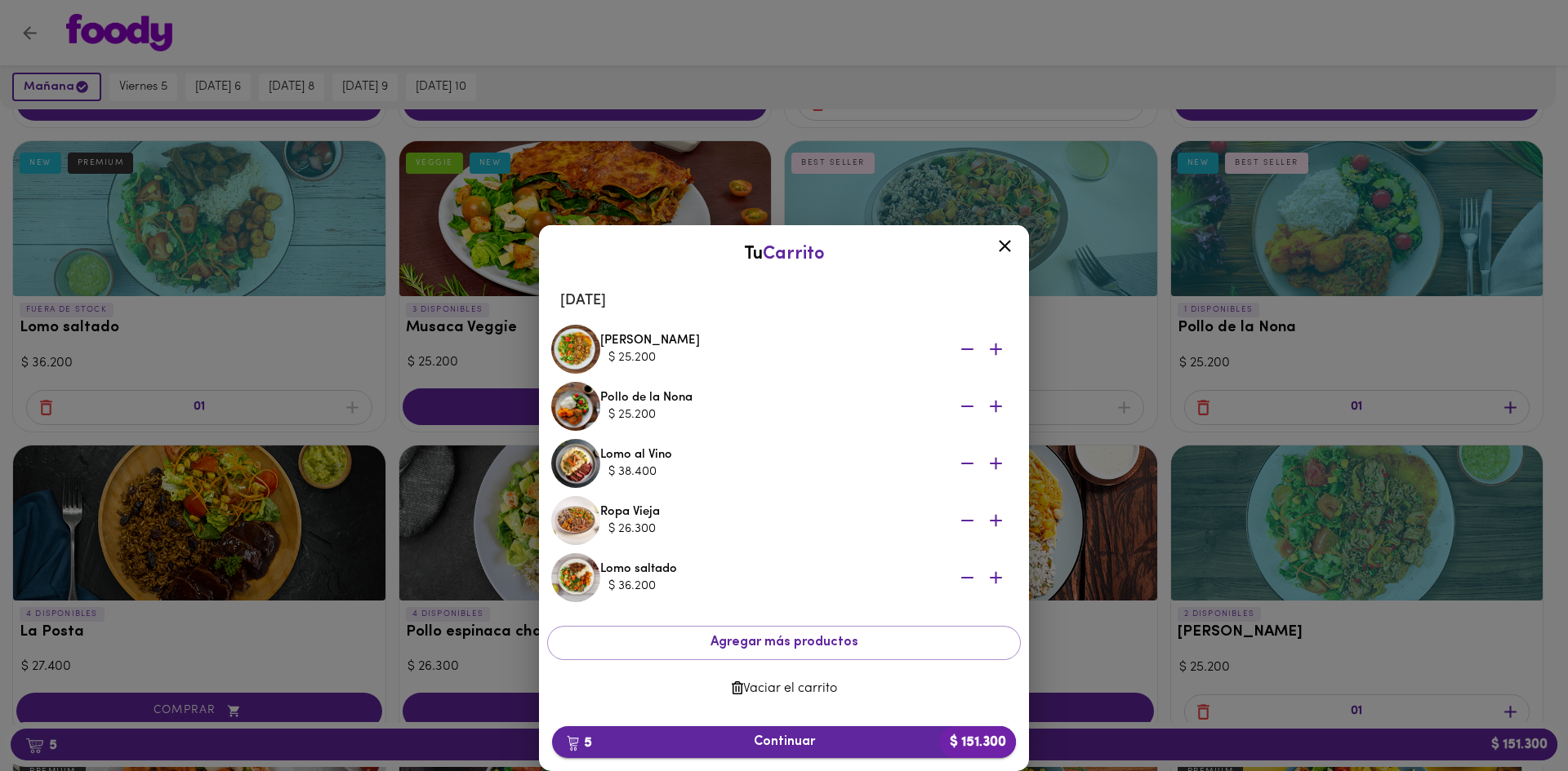
click at [753, 737] on span "5 Continuar $ 151.300" at bounding box center [784, 742] width 438 height 15
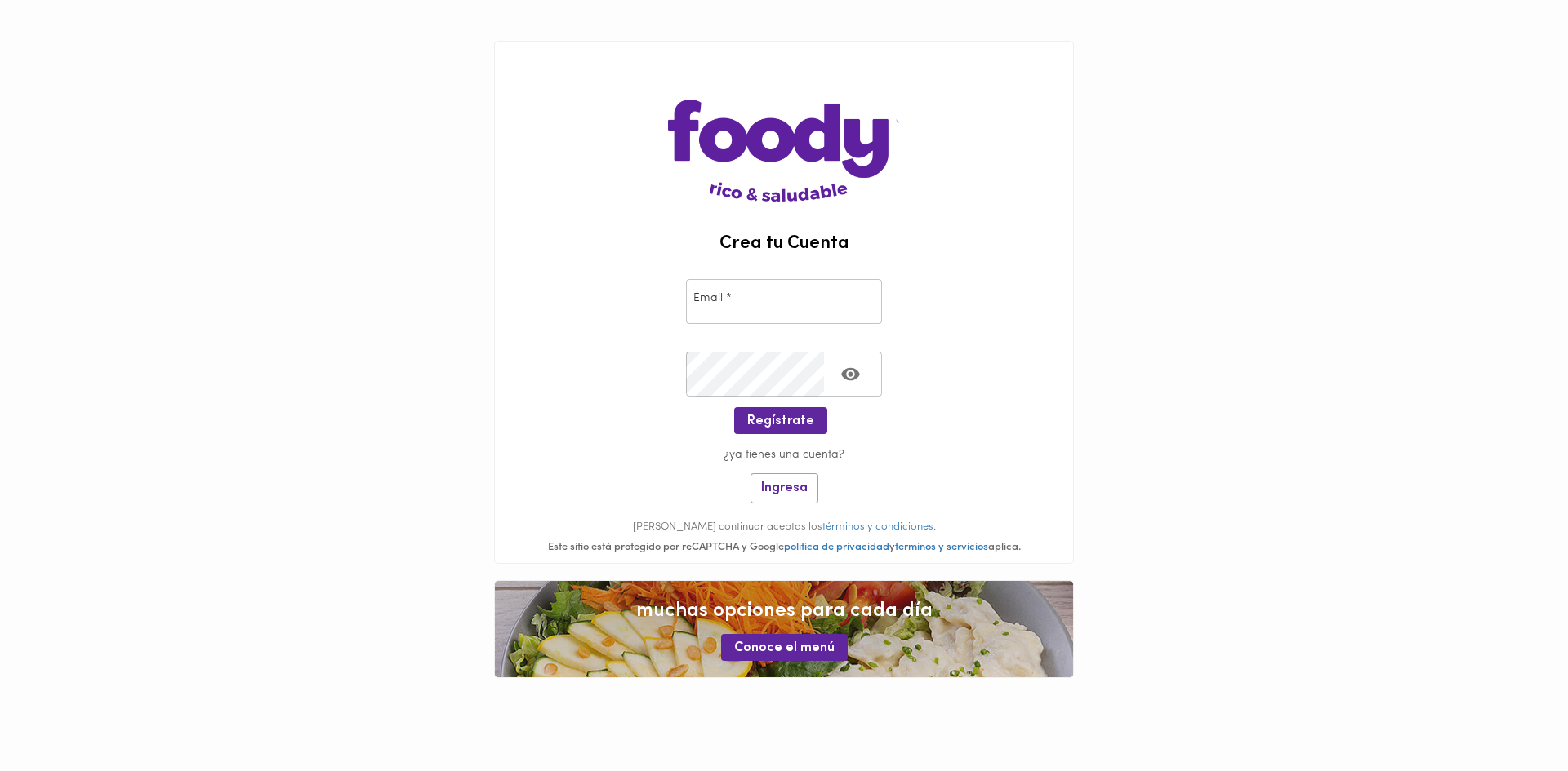
click at [711, 306] on input "email" at bounding box center [784, 302] width 196 height 45
type input "[EMAIL_ADDRESS][DOMAIN_NAME]"
click at [793, 488] on span "Ingresa" at bounding box center [784, 488] width 47 height 15
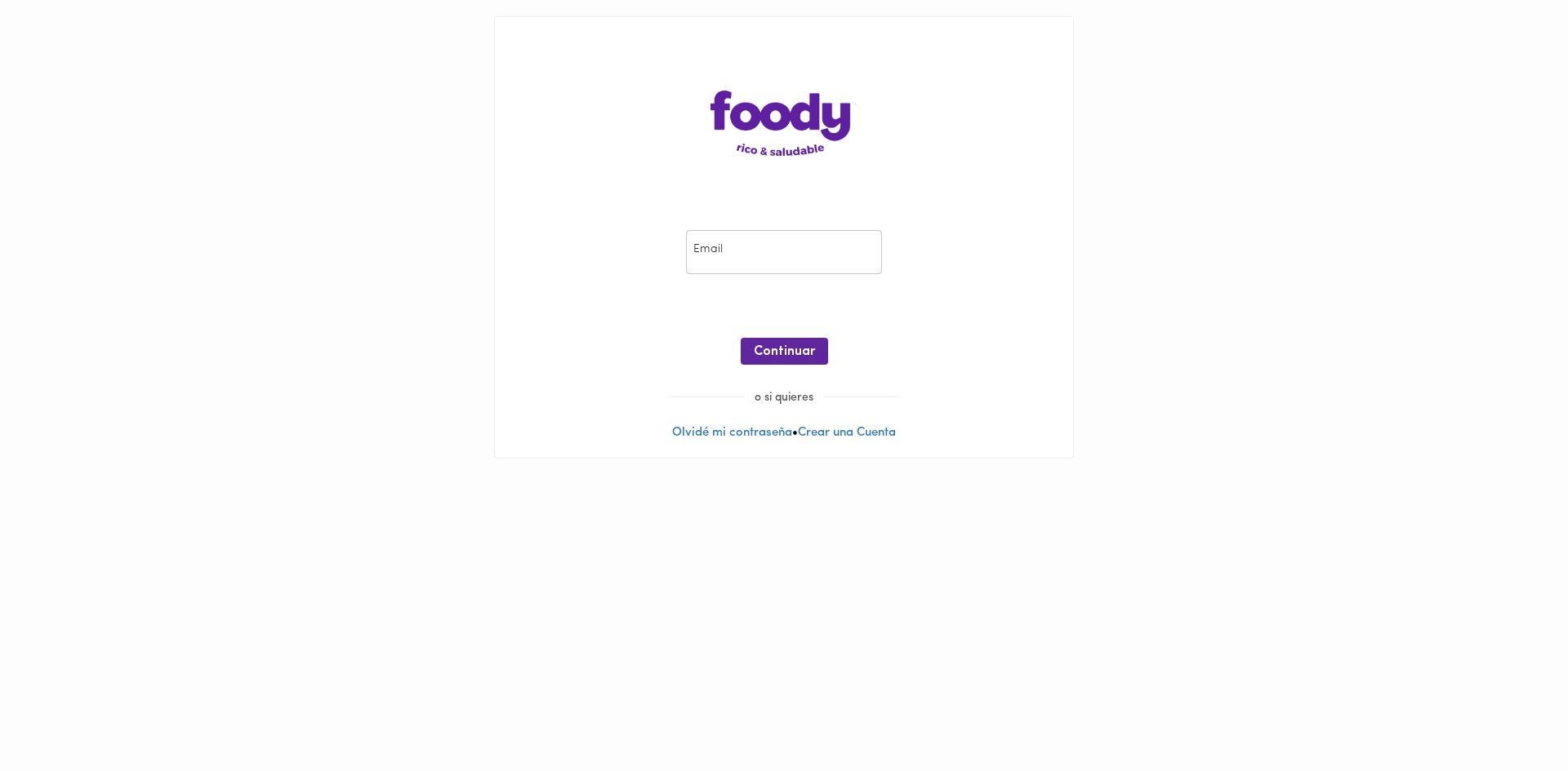
click at [777, 251] on input "email" at bounding box center [784, 252] width 196 height 45
type input "[EMAIL_ADDRESS][DOMAIN_NAME]"
click at [790, 342] on button "Continuar" at bounding box center [784, 352] width 88 height 27
click at [773, 353] on span "Ingresar" at bounding box center [784, 352] width 51 height 15
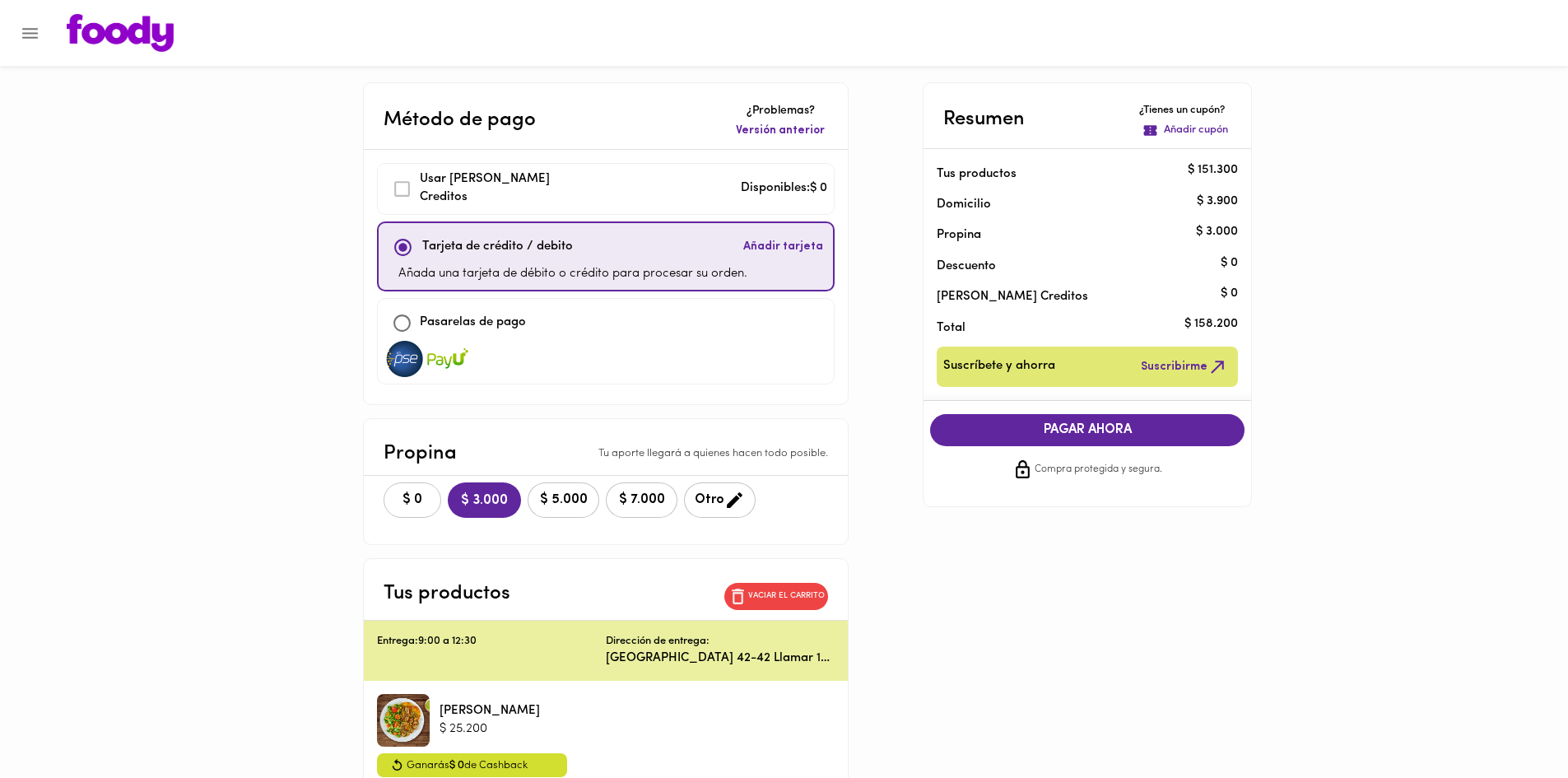
click at [427, 503] on span "$ 0" at bounding box center [412, 500] width 36 height 15
click at [1052, 420] on button "PAGAR AHORA" at bounding box center [1088, 430] width 314 height 32
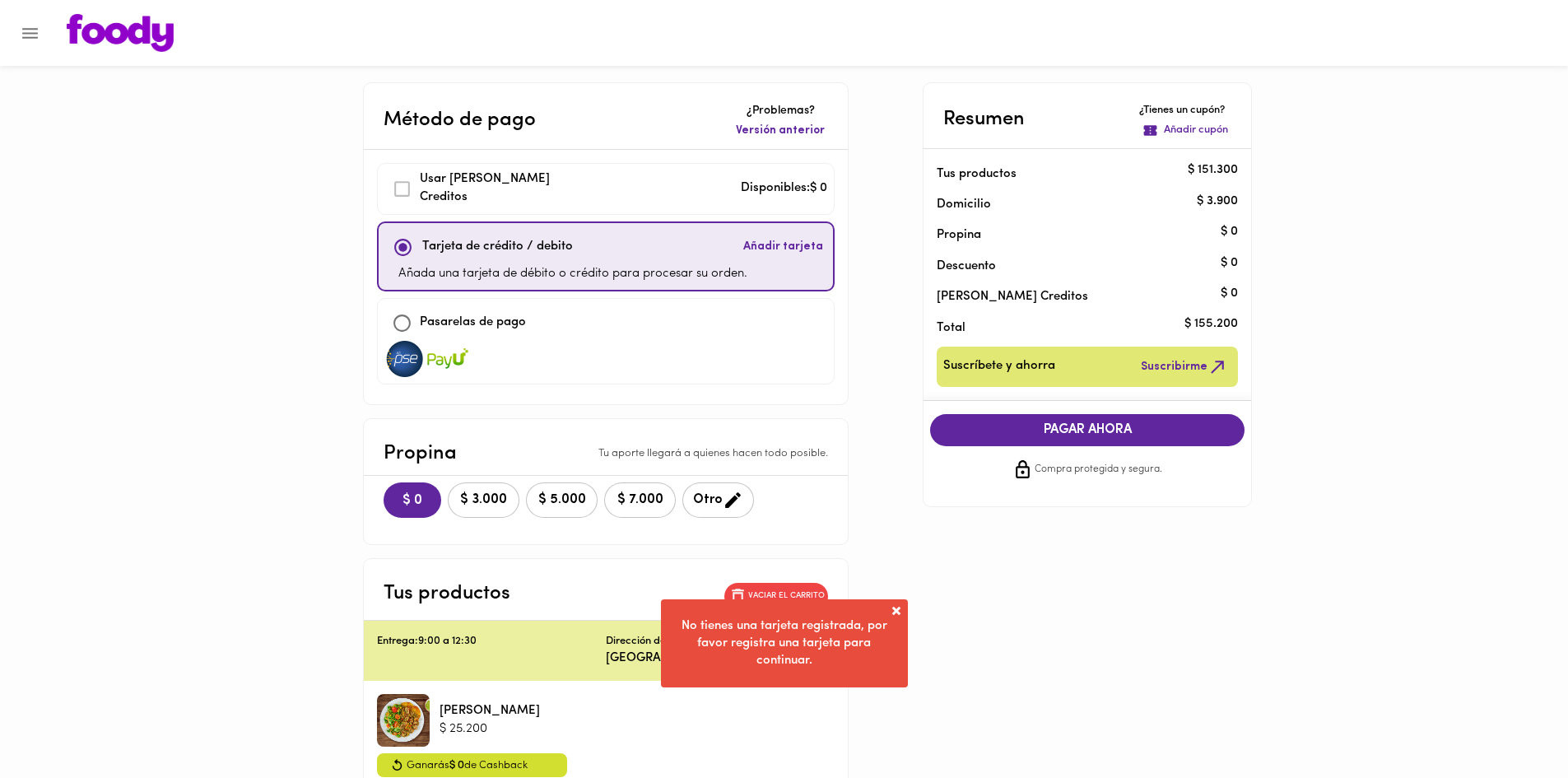
click at [893, 606] on span at bounding box center [896, 610] width 16 height 16
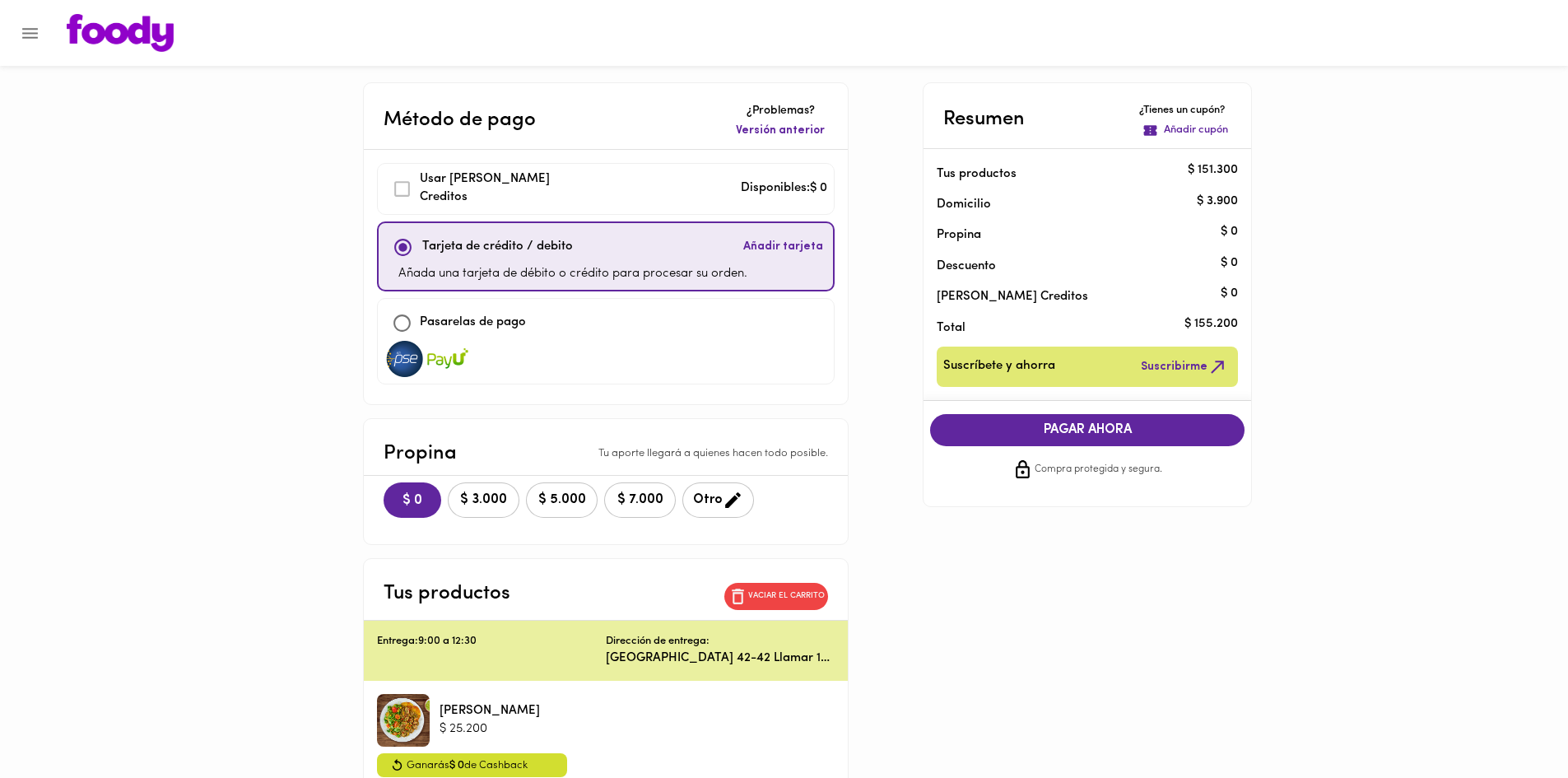
click at [758, 245] on span "Añadir tarjeta" at bounding box center [783, 247] width 80 height 16
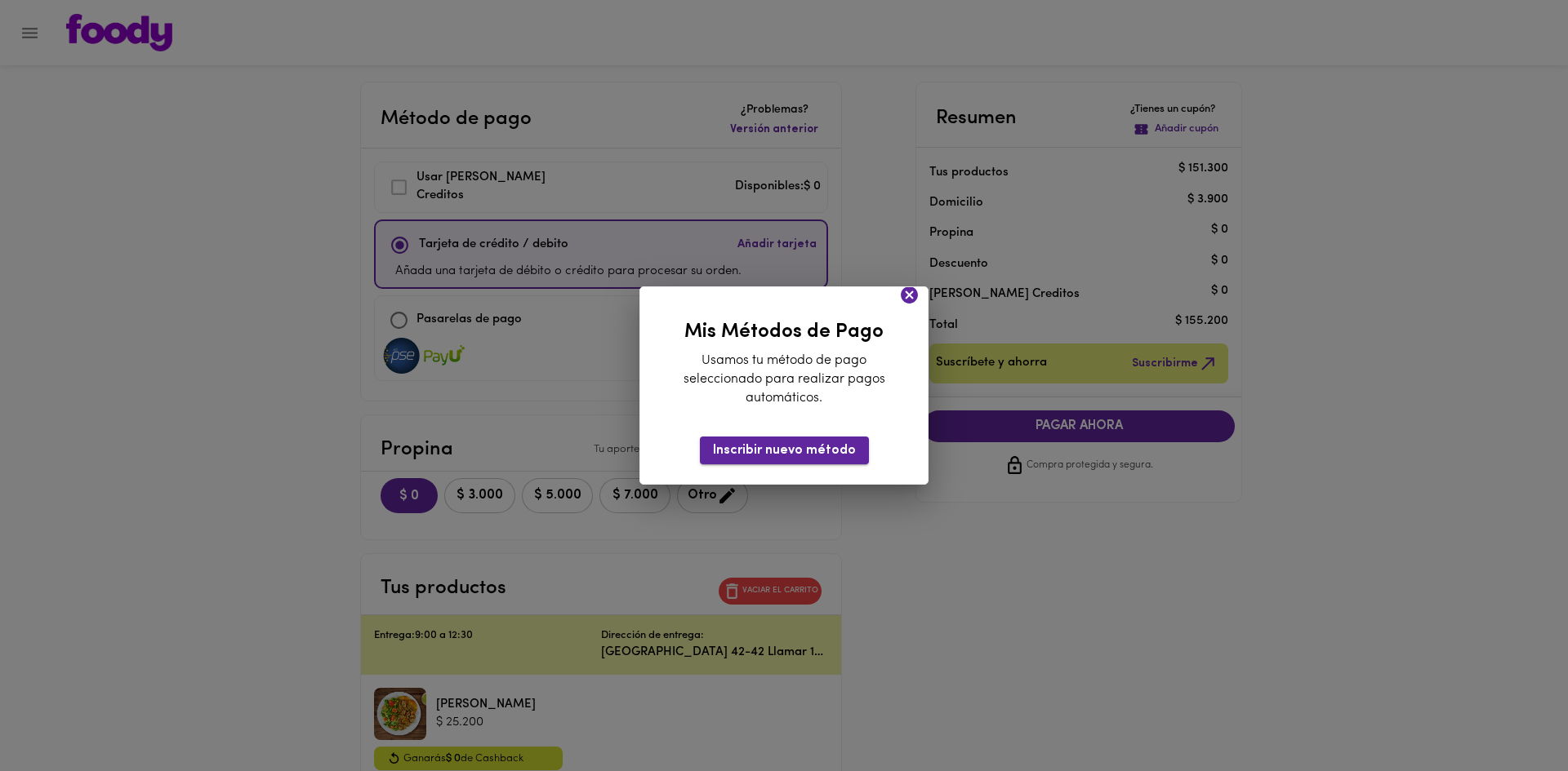
click at [762, 440] on button "Inscribir nuevo método" at bounding box center [784, 451] width 169 height 27
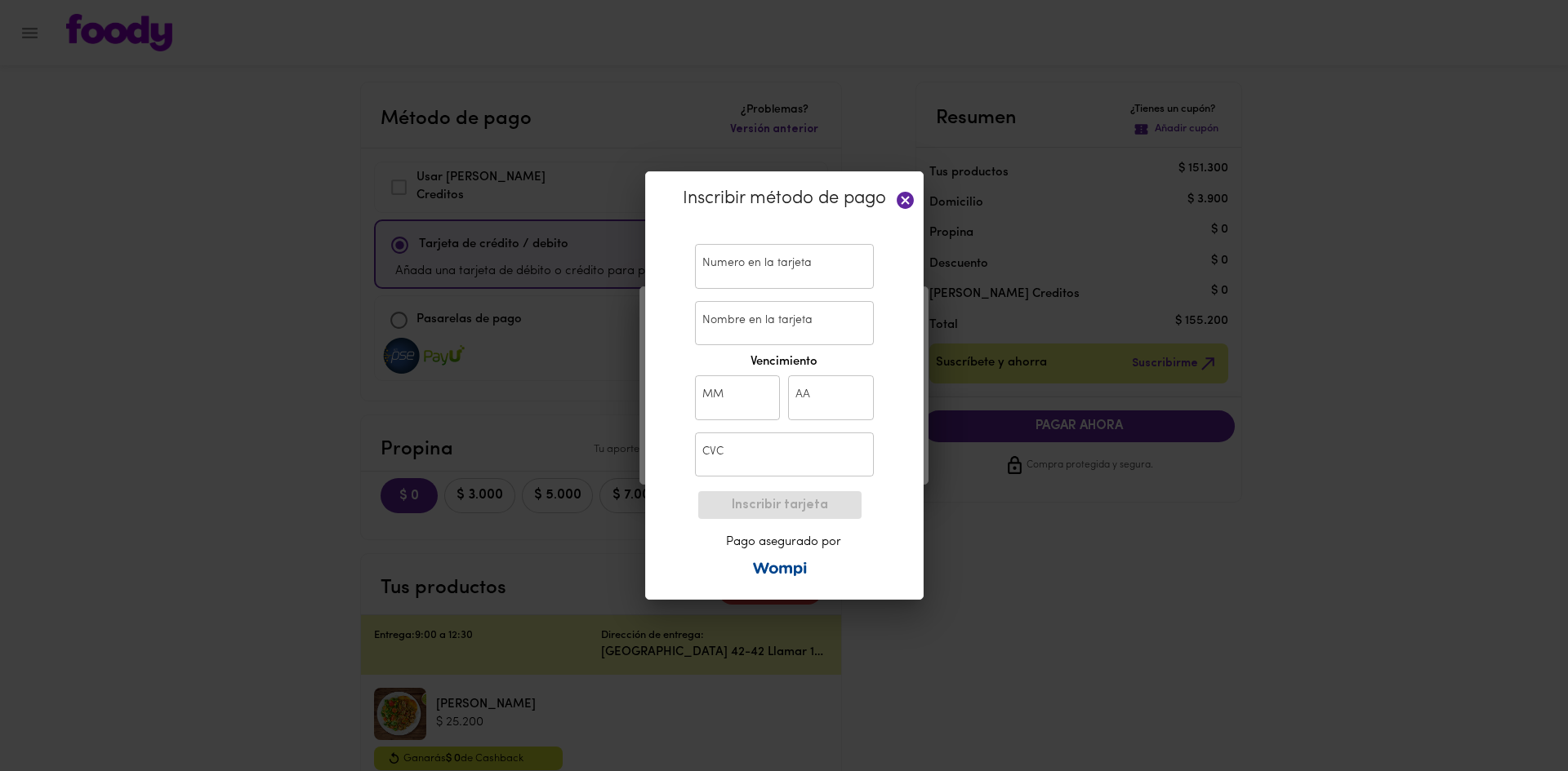
click at [764, 272] on input "text" at bounding box center [784, 266] width 179 height 45
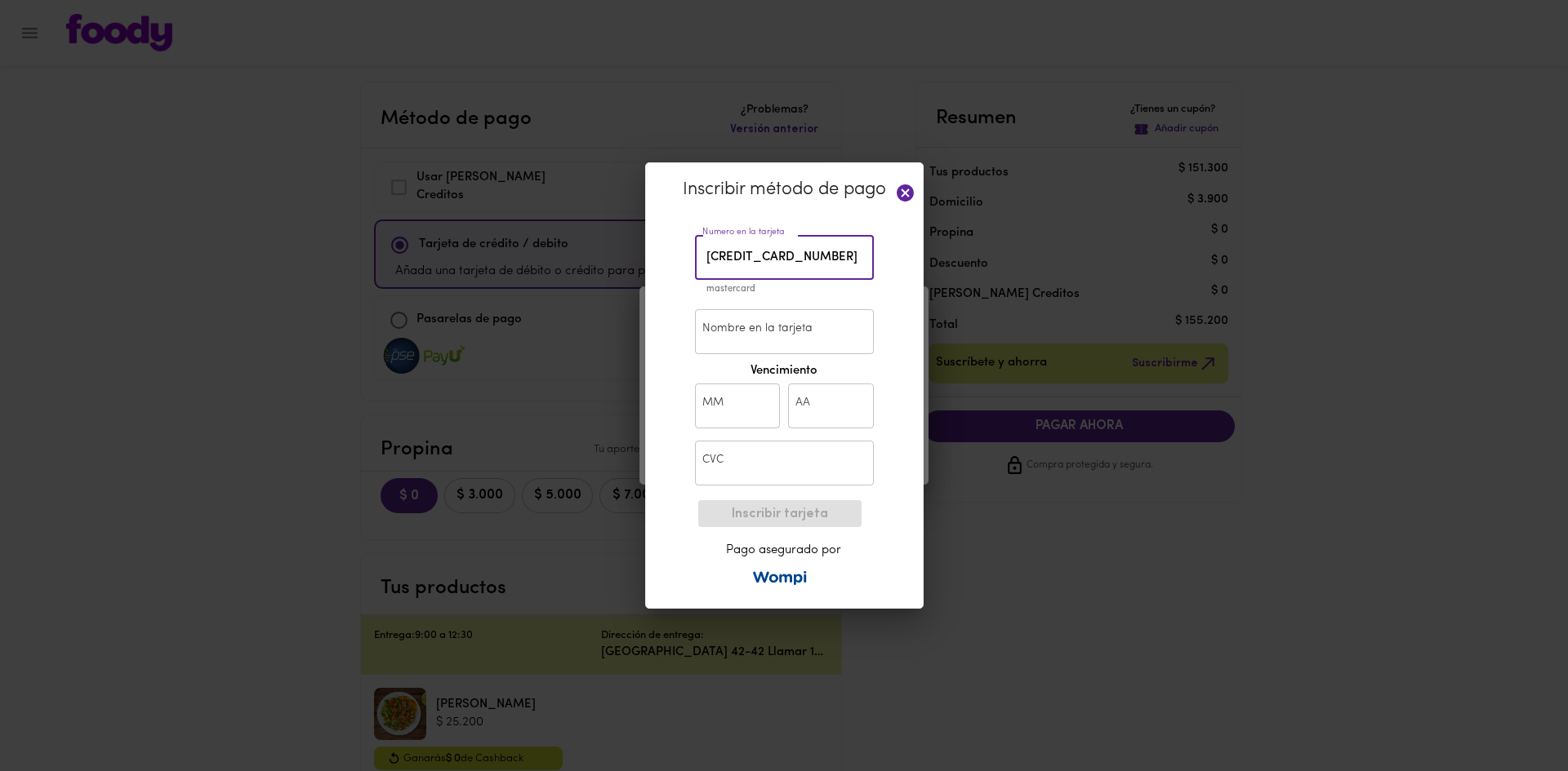
type input "[CREDIT_CARD_NUMBER]"
click at [725, 337] on input "Nombre en la tarjeta" at bounding box center [784, 331] width 179 height 45
type input "[PERSON_NAME]"
click at [718, 410] on input "text" at bounding box center [737, 406] width 86 height 45
type input "11"
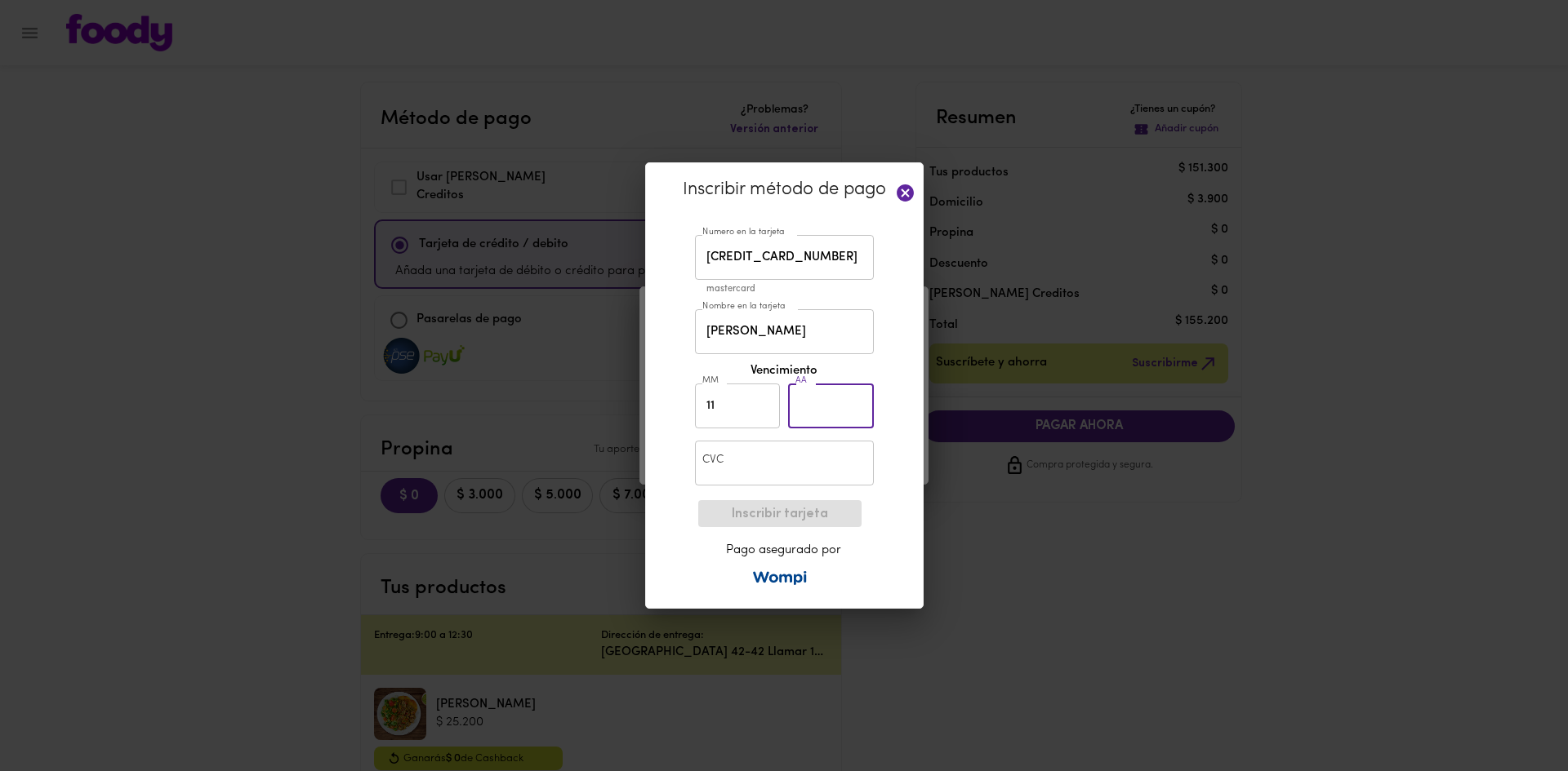
click at [828, 399] on input "text" at bounding box center [831, 406] width 86 height 45
type input "28"
click at [820, 468] on input "text" at bounding box center [784, 463] width 179 height 45
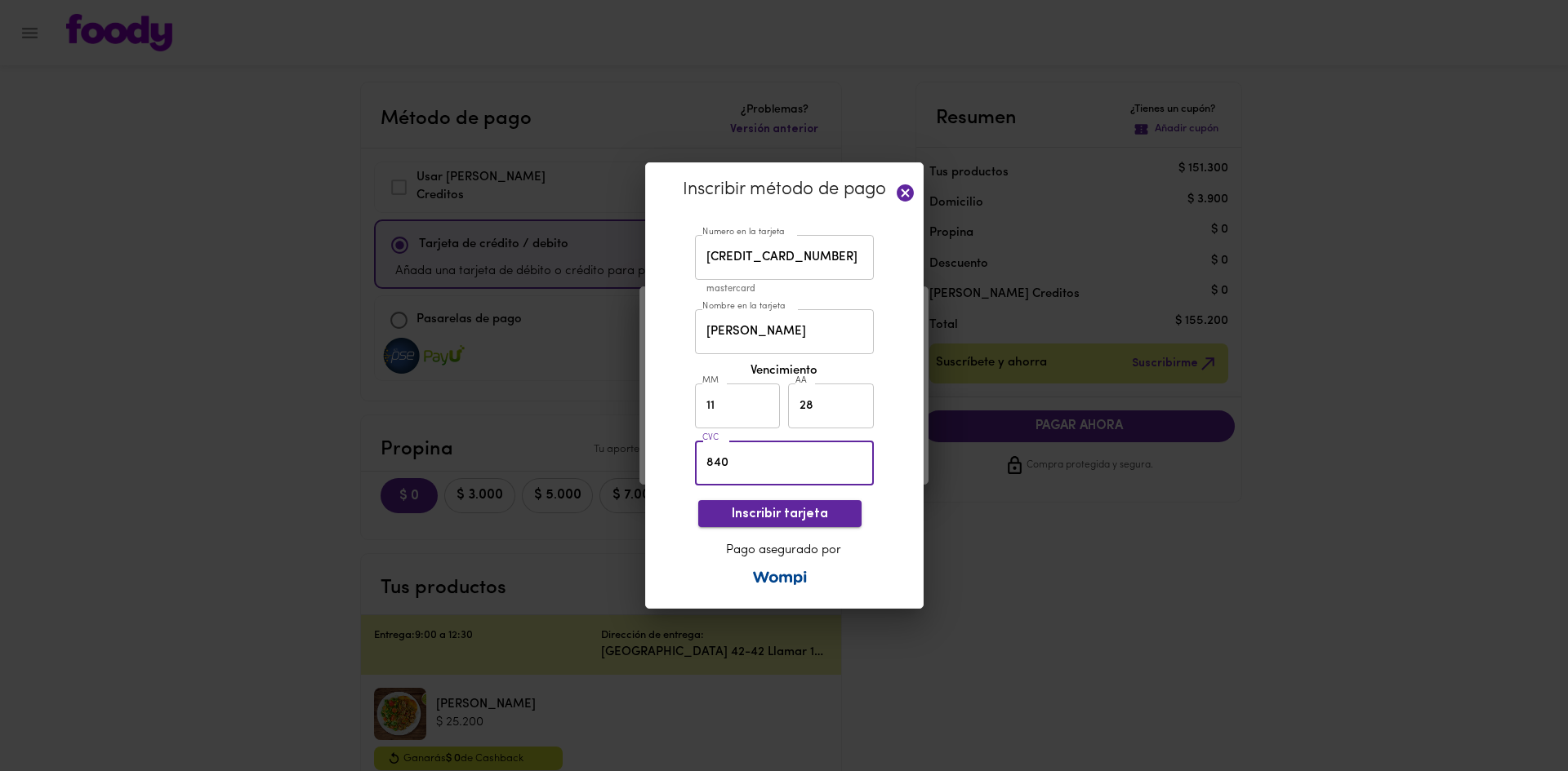
type input "840"
click at [812, 513] on span "Inscribir tarjeta" at bounding box center [780, 515] width 137 height 15
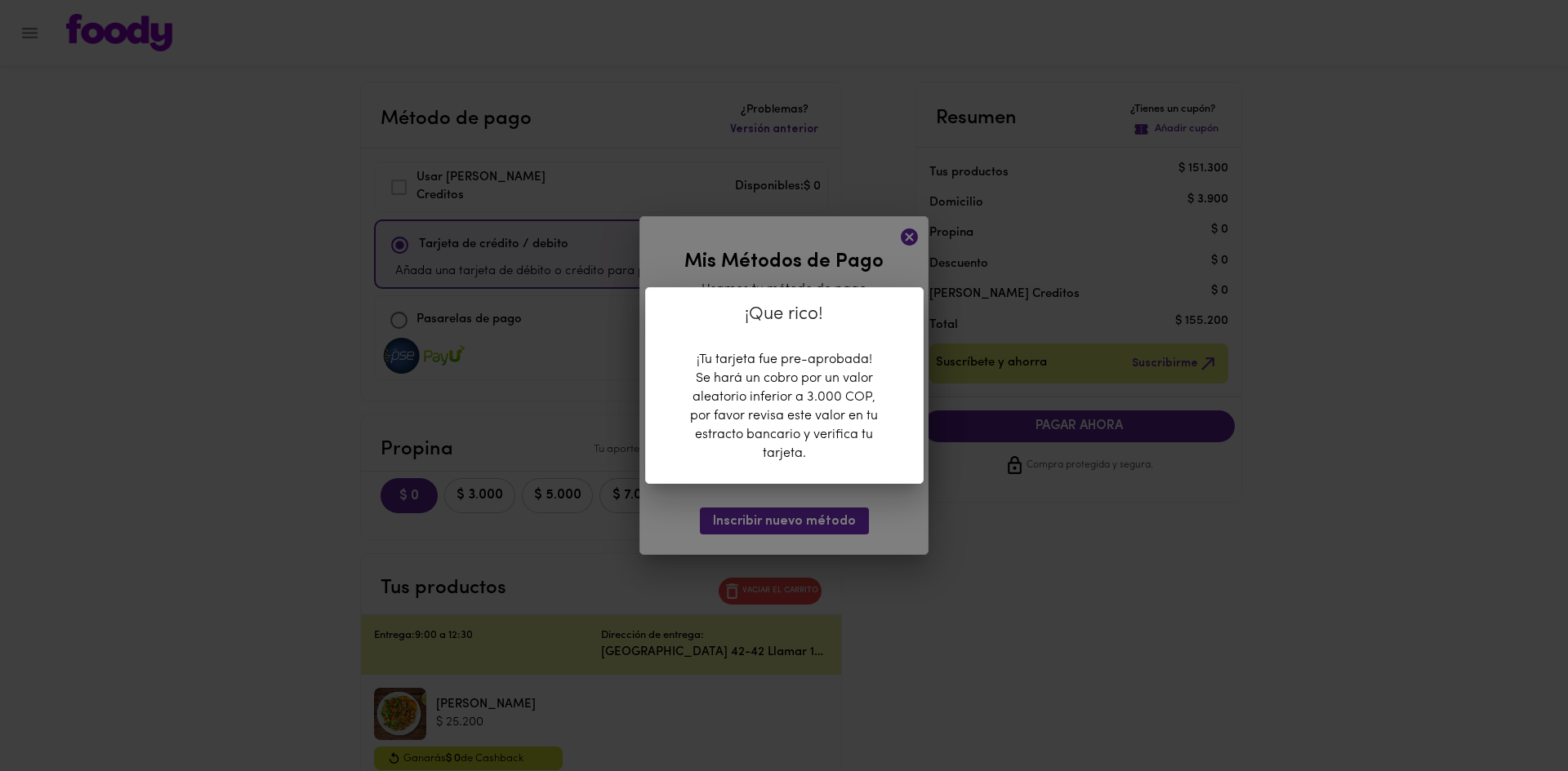
click at [895, 272] on div "¡Que rico! ¡Tu tarjeta fue pre-aprobada! Se hará un cobro por un valor aleatori…" at bounding box center [784, 385] width 1568 height 771
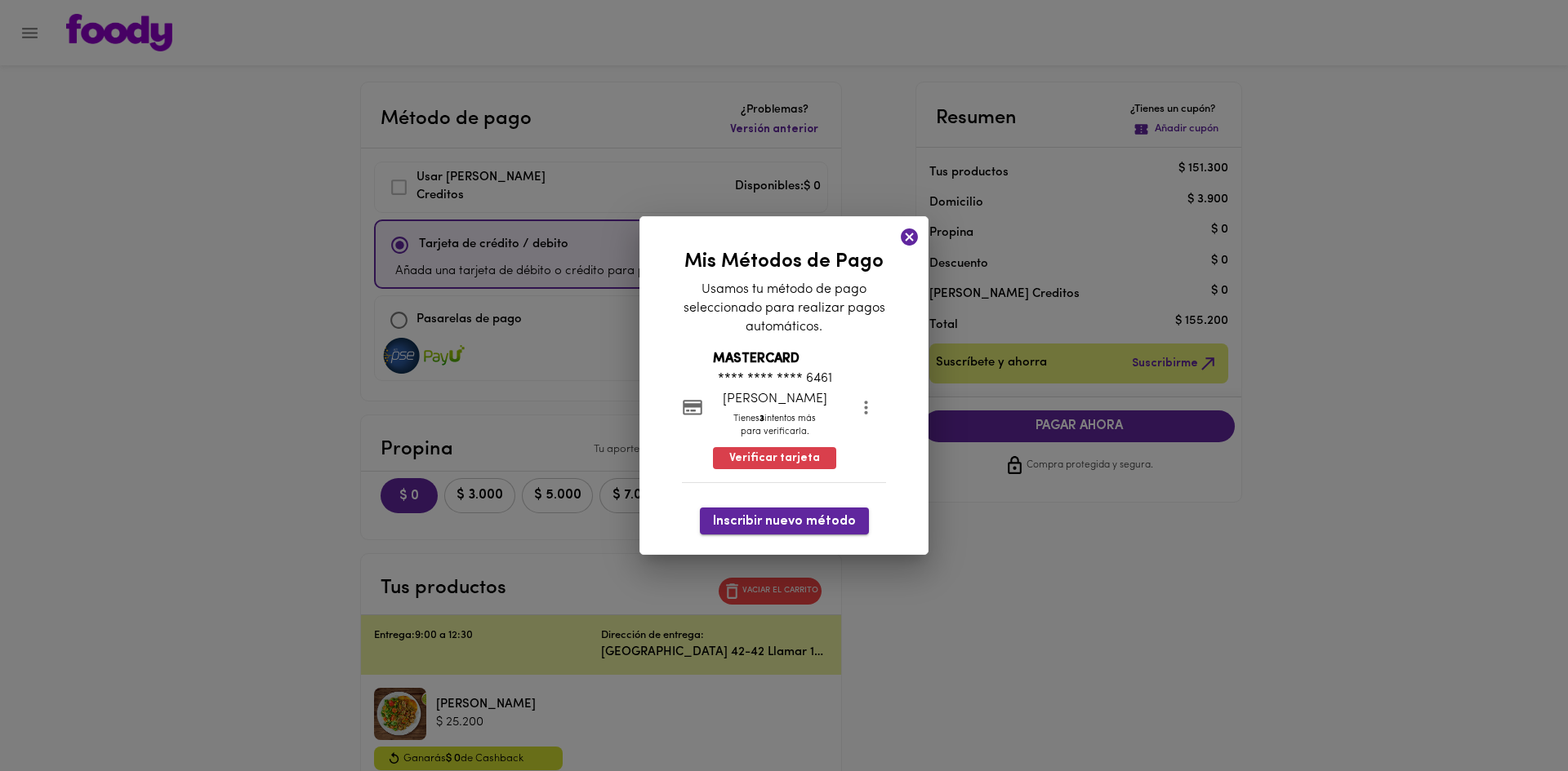
click at [764, 526] on span "Inscribir nuevo método" at bounding box center [785, 522] width 143 height 15
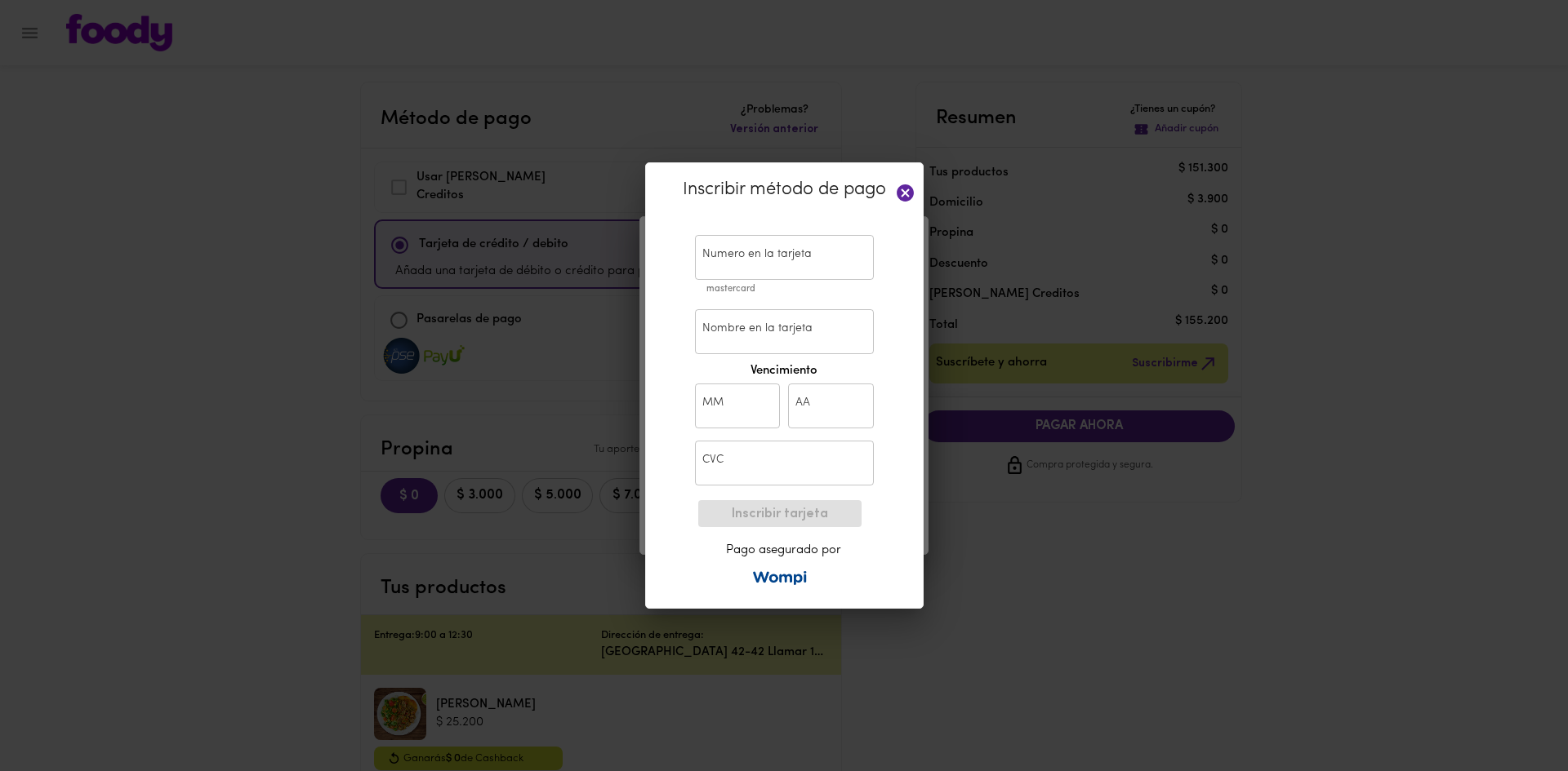
click at [904, 187] on icon at bounding box center [905, 193] width 17 height 17
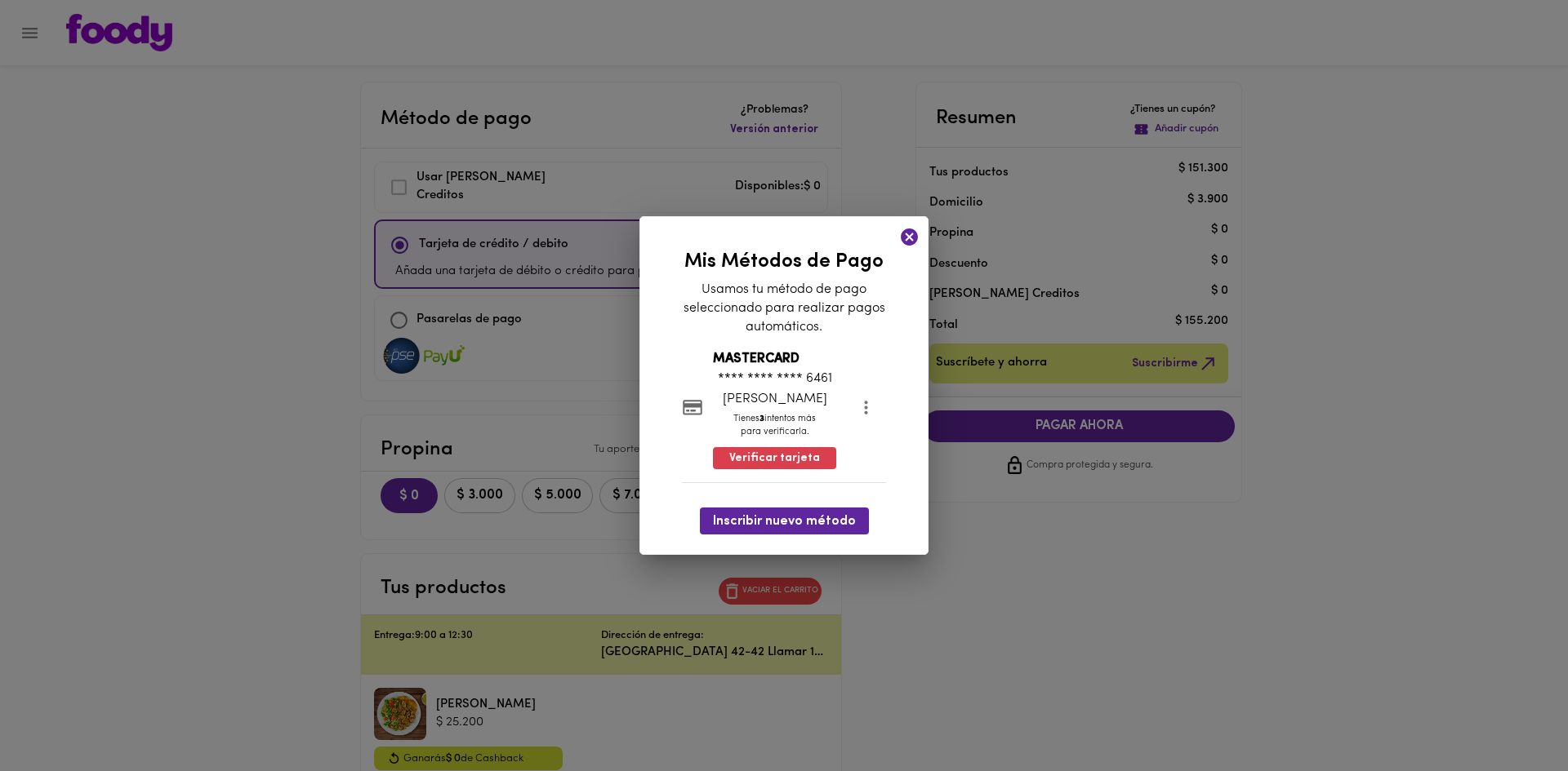
click at [908, 241] on icon at bounding box center [909, 237] width 17 height 17
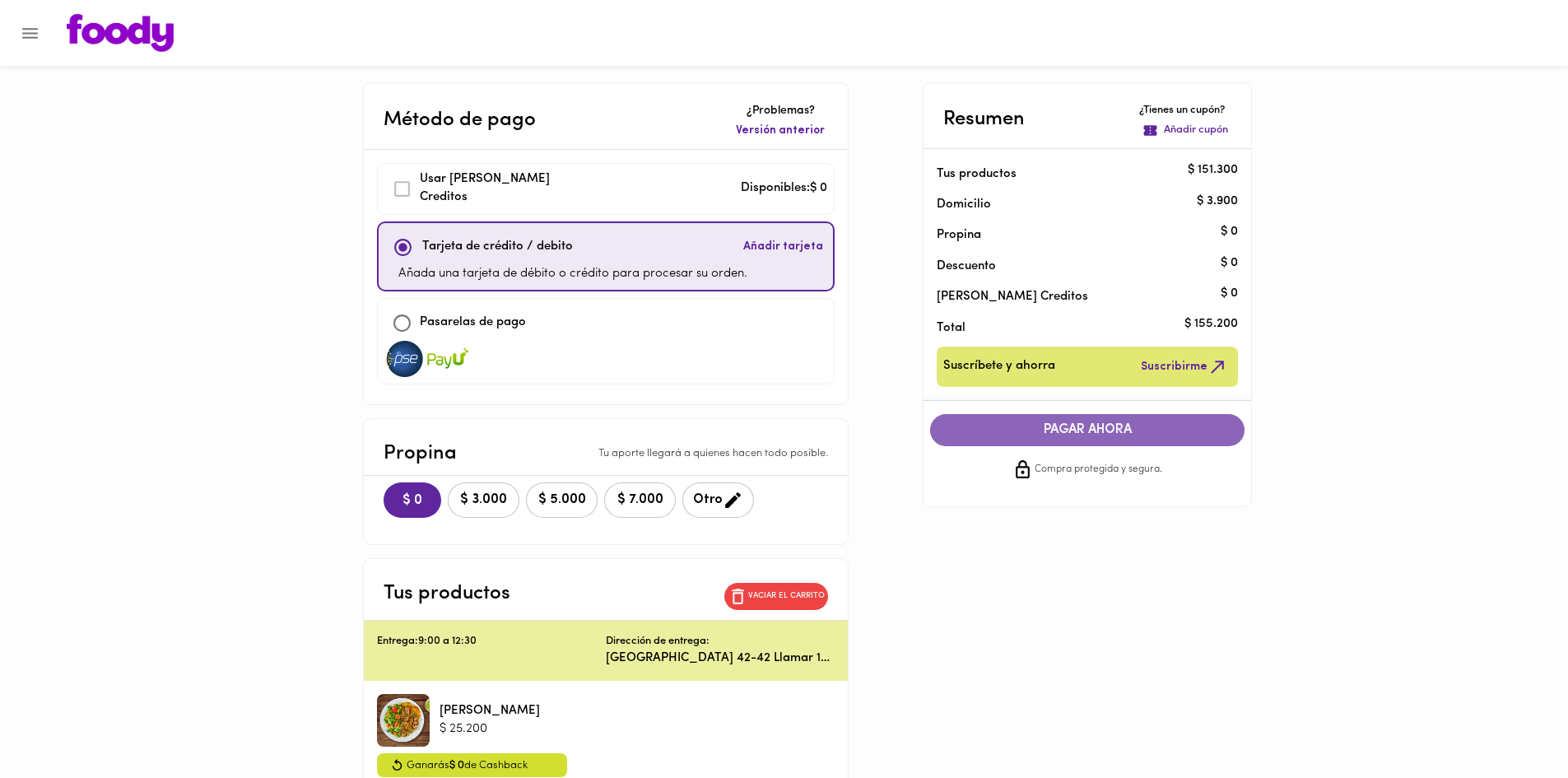
click at [1127, 428] on span "PAGAR AHORA" at bounding box center [1088, 431] width 282 height 15
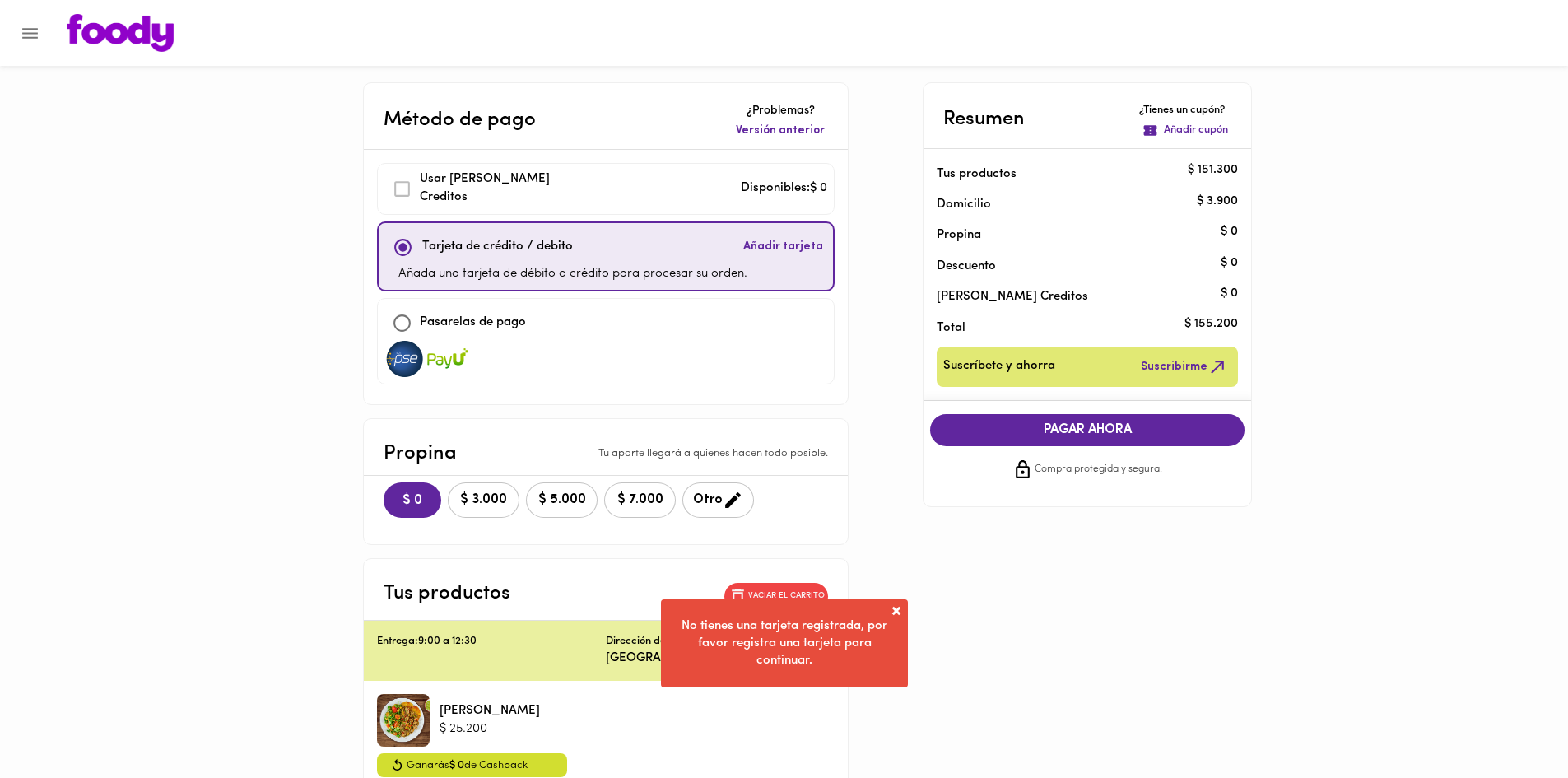
click at [625, 254] on div "Tarjeta de crédito / debito Añadir tarjeta" at bounding box center [606, 247] width 442 height 35
click at [755, 240] on span "Añadir tarjeta" at bounding box center [783, 247] width 80 height 16
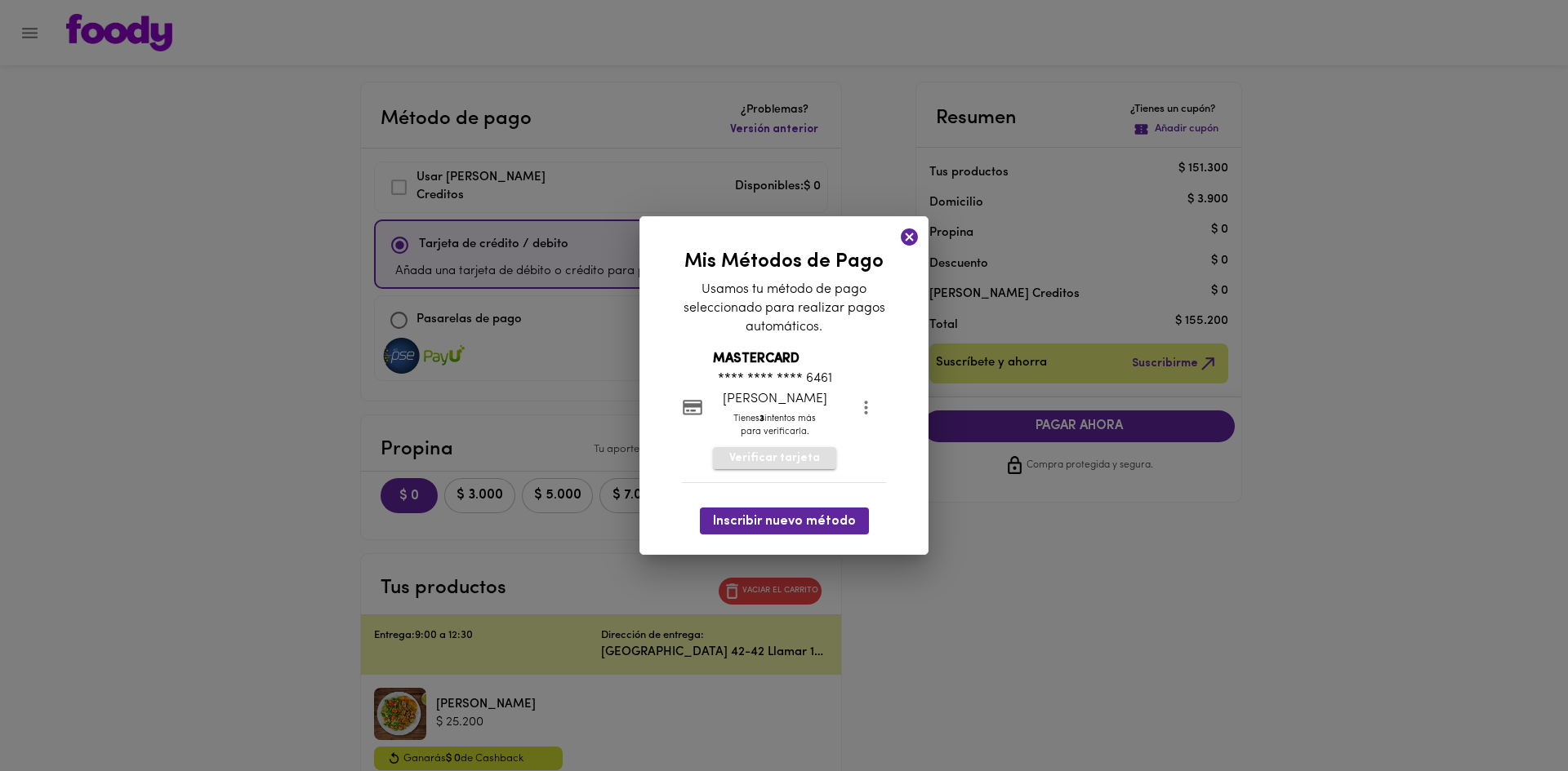
click at [784, 457] on span "Verificar tarjeta" at bounding box center [775, 458] width 90 height 16
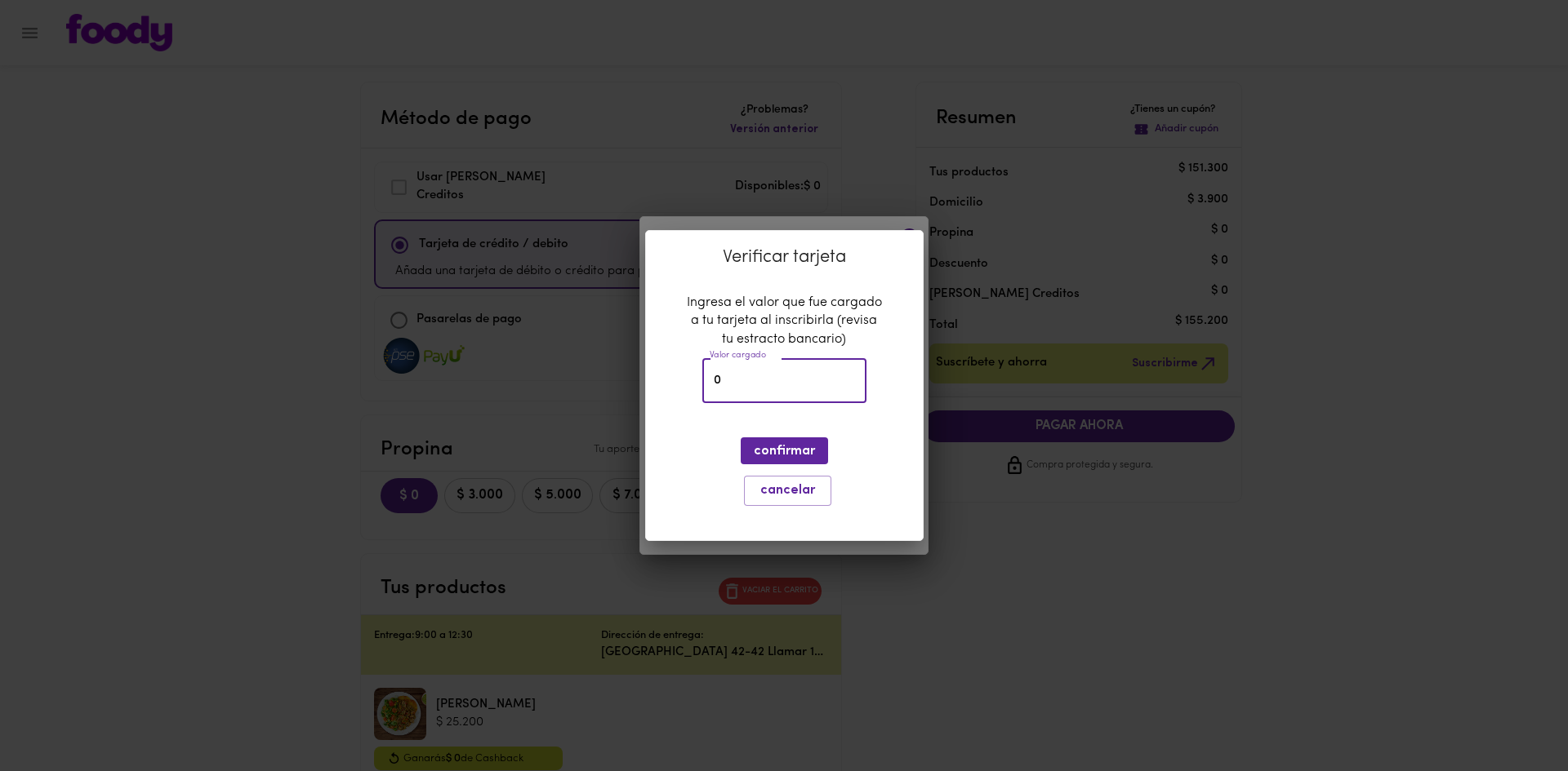
click at [758, 376] on input "0" at bounding box center [784, 381] width 164 height 45
type input "500"
click at [801, 452] on span "confirmar" at bounding box center [784, 452] width 61 height 15
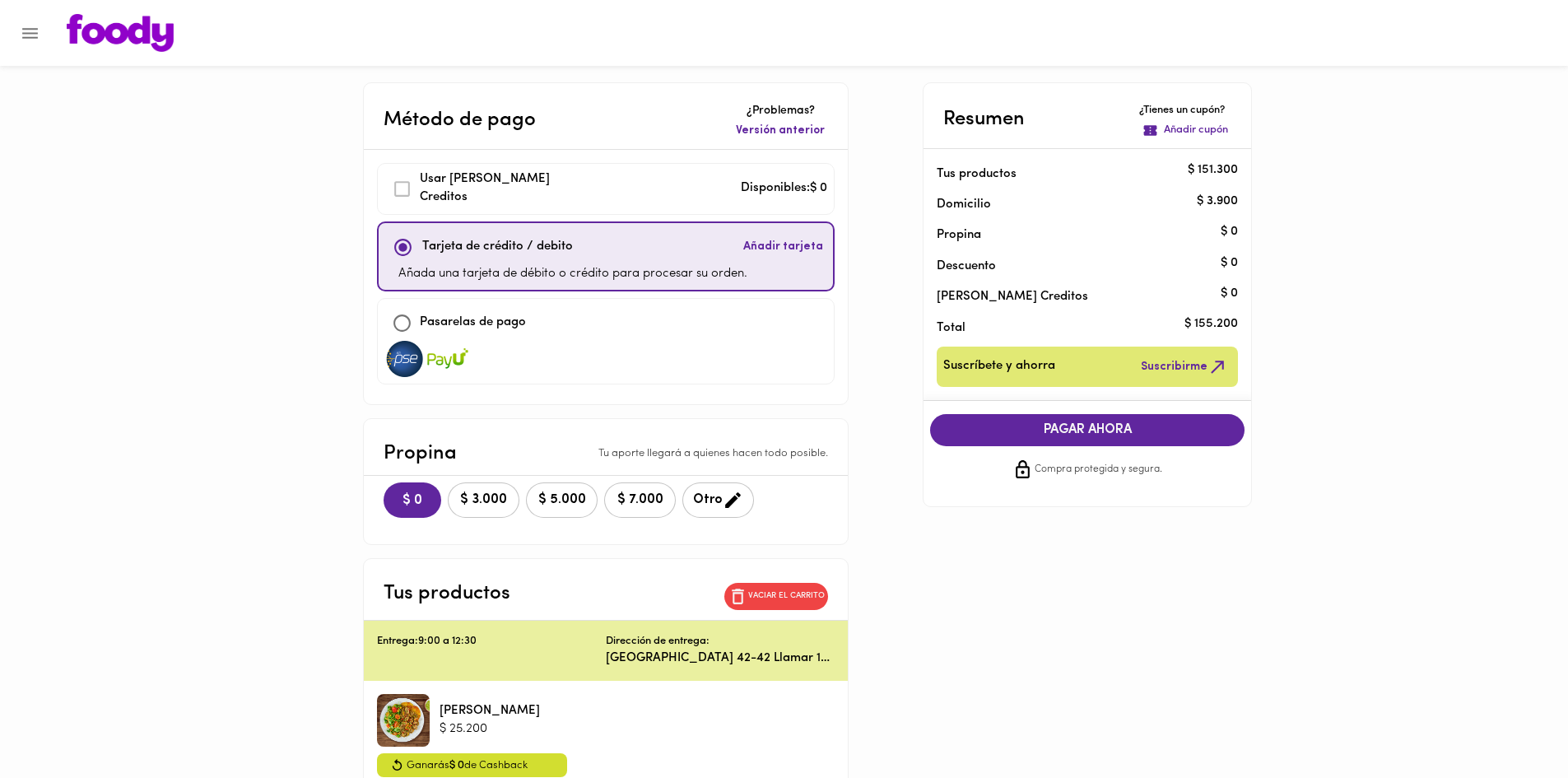
click at [1085, 431] on span "PAGAR AHORA" at bounding box center [1088, 431] width 282 height 15
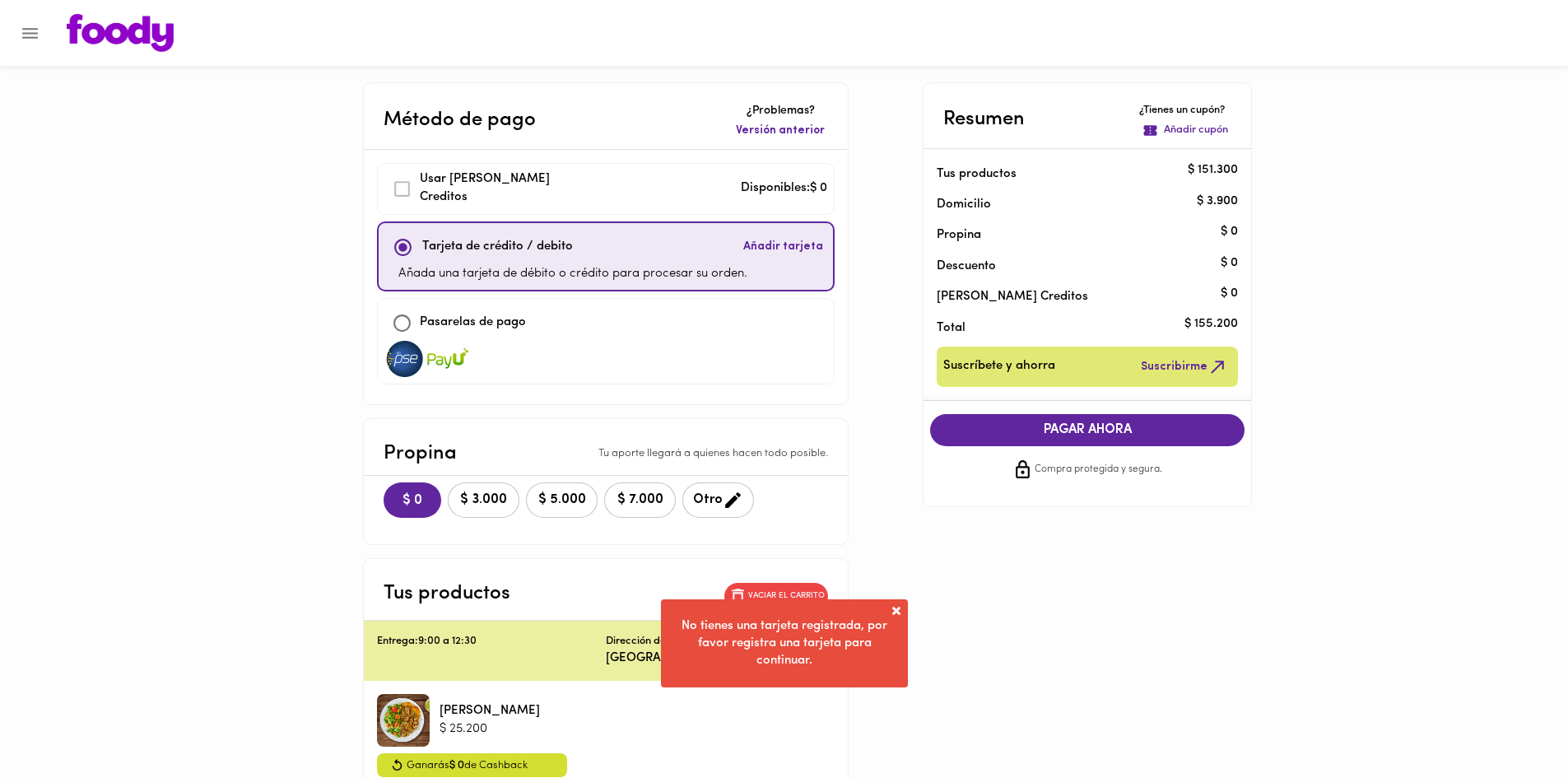
click at [621, 241] on div "Tarjeta de crédito / debito Añadir tarjeta" at bounding box center [606, 247] width 442 height 35
click at [787, 244] on span "Añadir tarjeta" at bounding box center [783, 247] width 80 height 16
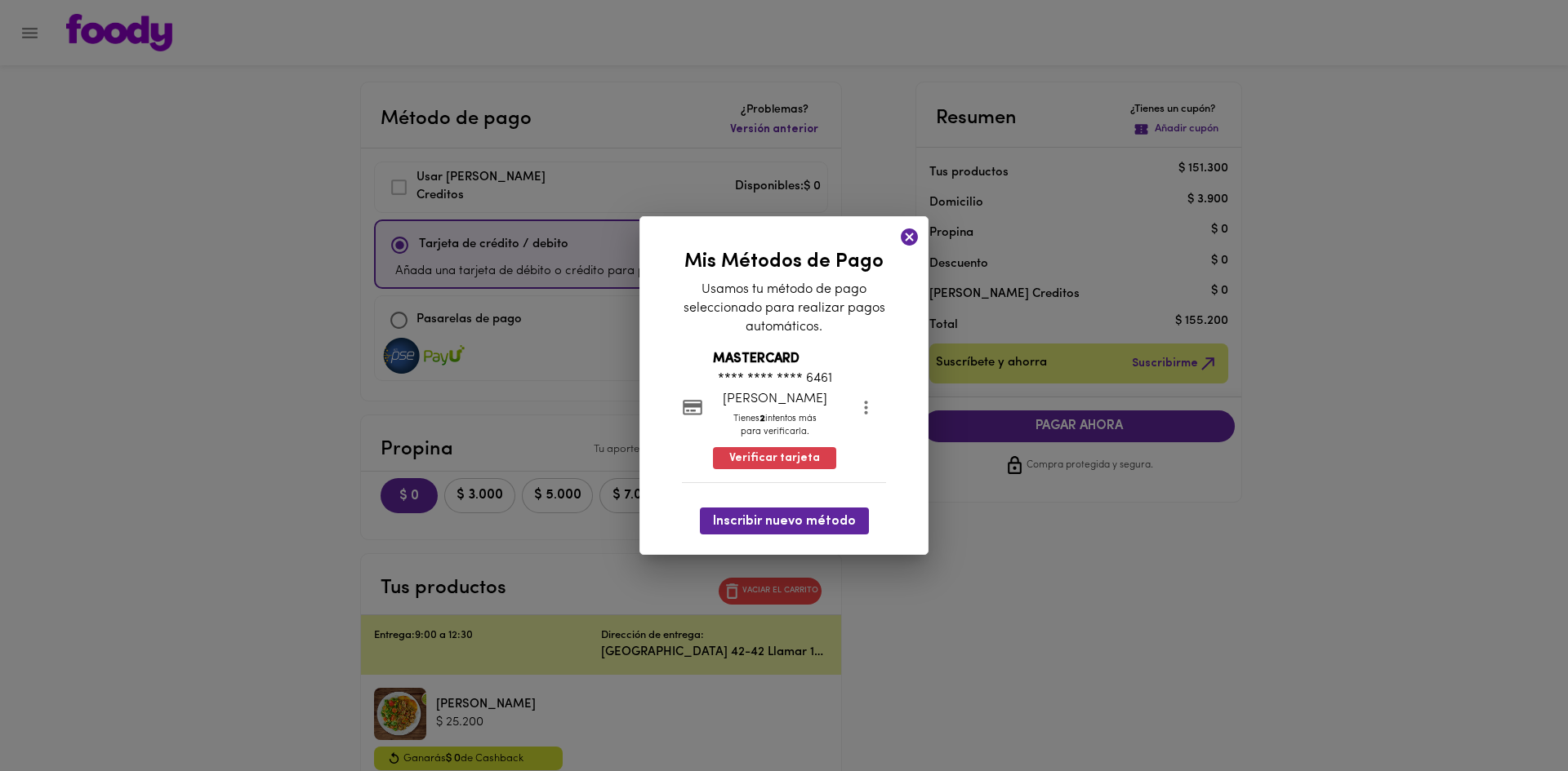
click at [865, 407] on icon "more" at bounding box center [867, 408] width 3 height 14
click at [975, 509] on div at bounding box center [784, 385] width 1568 height 771
click at [905, 235] on icon at bounding box center [909, 237] width 17 height 17
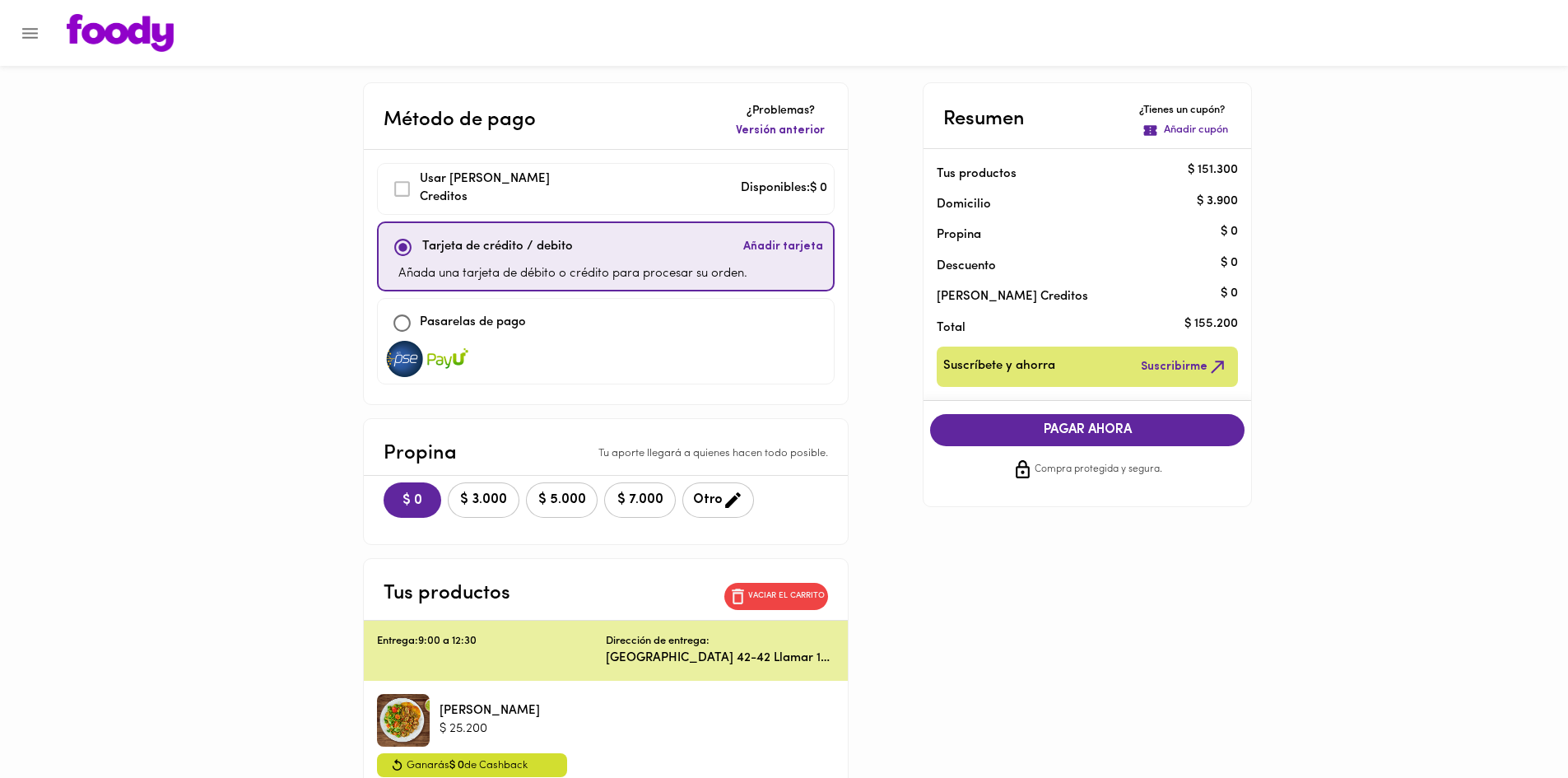
click at [479, 320] on p "Pasarelas de pago" at bounding box center [473, 323] width 107 height 19
checkbox input "false"
checkbox input "true"
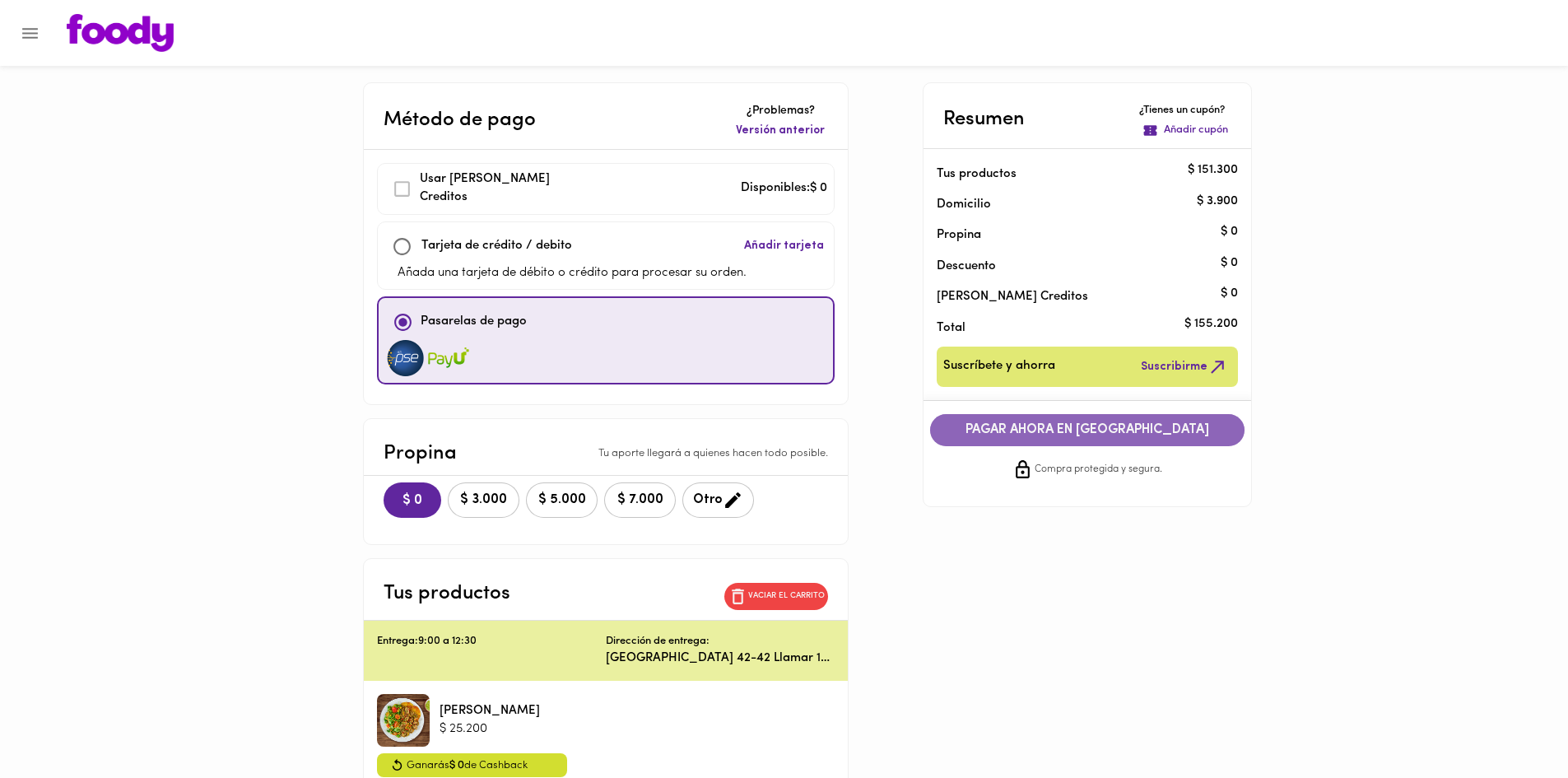
click at [1081, 442] on button "PAGAR AHORA EN [GEOGRAPHIC_DATA]" at bounding box center [1088, 430] width 314 height 32
